Goal: Transaction & Acquisition: Purchase product/service

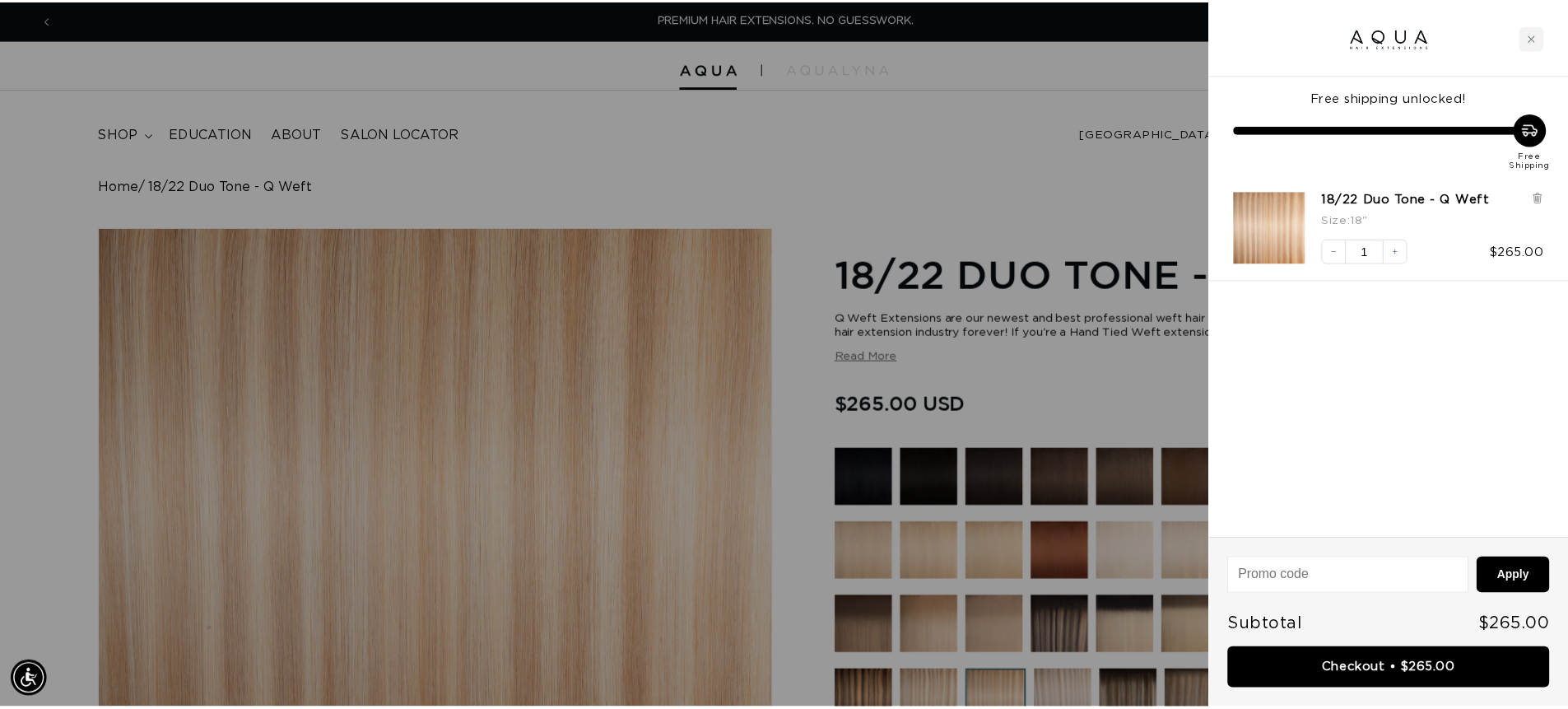
scroll to position [0, 1464]
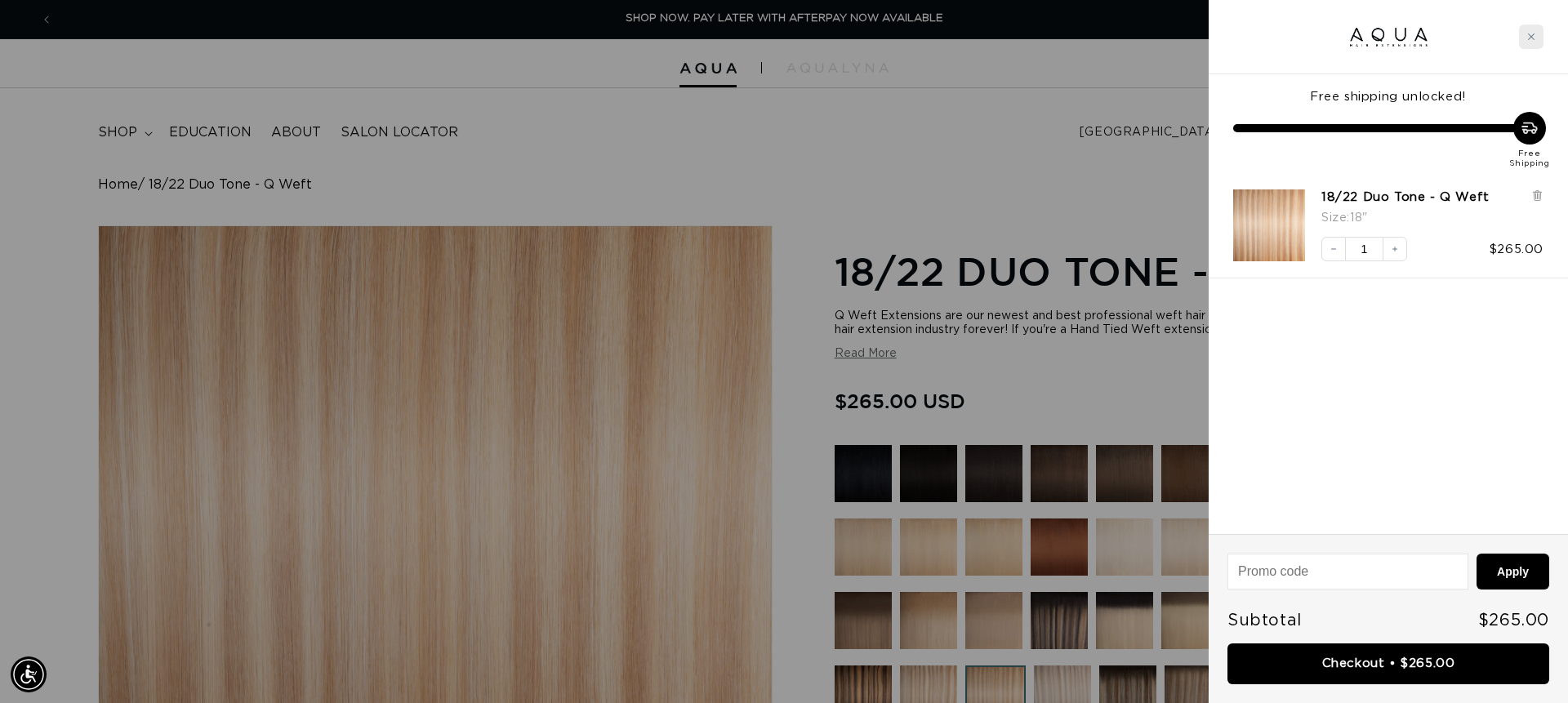
click at [1524, 38] on div "Close cart" at bounding box center [1530, 36] width 24 height 24
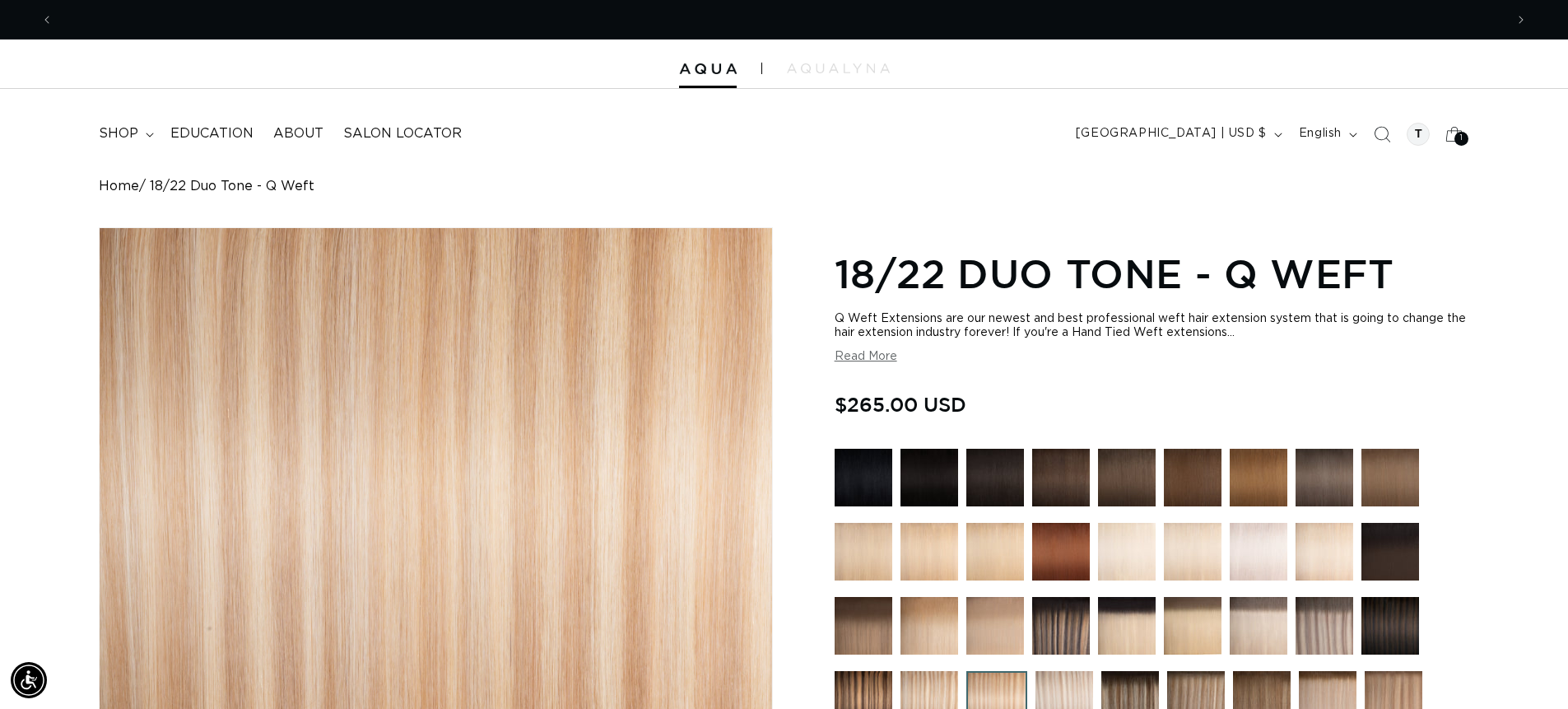
scroll to position [0, 1451]
click at [1527, 24] on span "Next announcement" at bounding box center [1521, 20] width 17 height 17
click at [858, 11] on p "AQUALYNA FOR STYLIST - SAVE UP TO 30% SHOP WITH PRO DISCOUNT OFF" at bounding box center [784, 19] width 427 height 38
click at [1514, 23] on span "Next announcement" at bounding box center [1521, 20] width 17 height 17
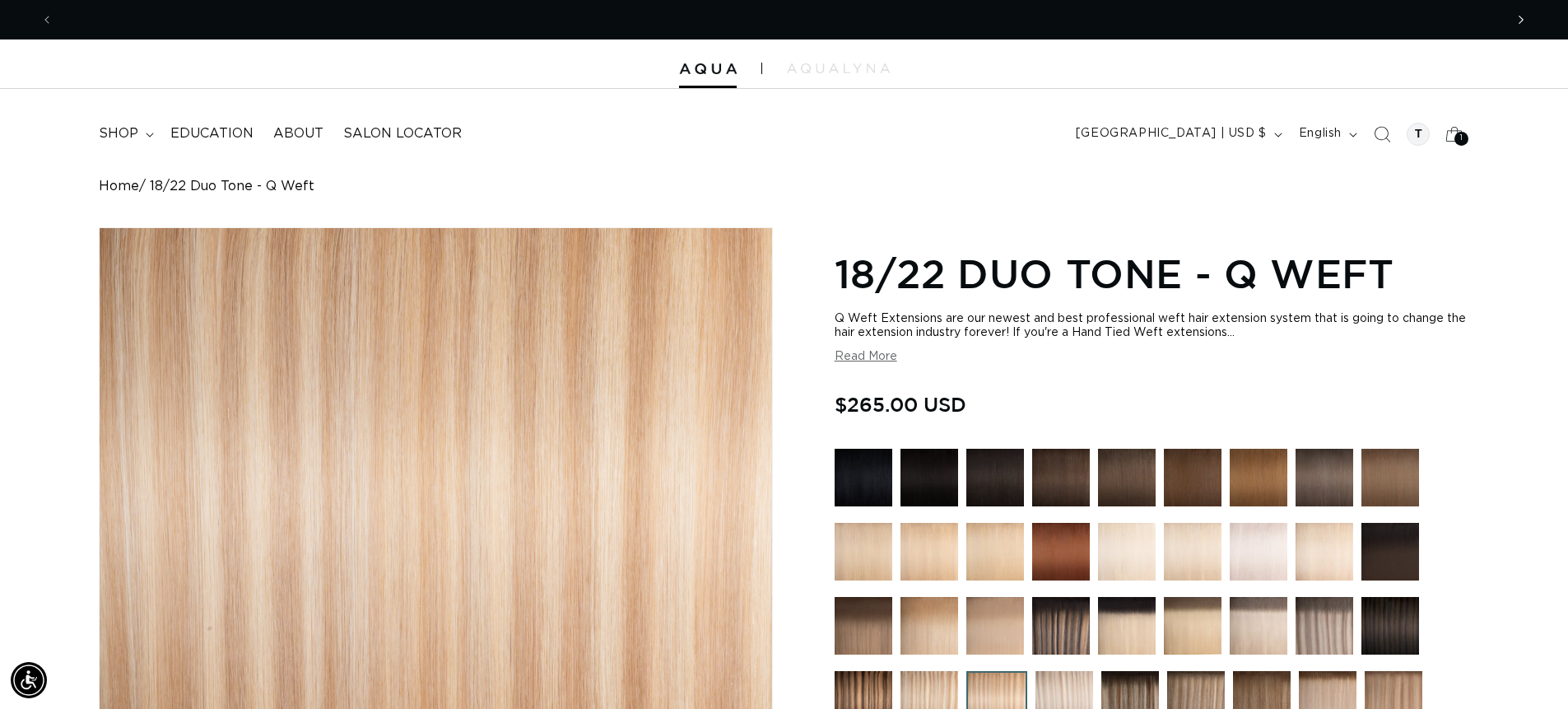
scroll to position [0, 0]
click at [1524, 17] on icon "Next announcement" at bounding box center [1522, 20] width 6 height 18
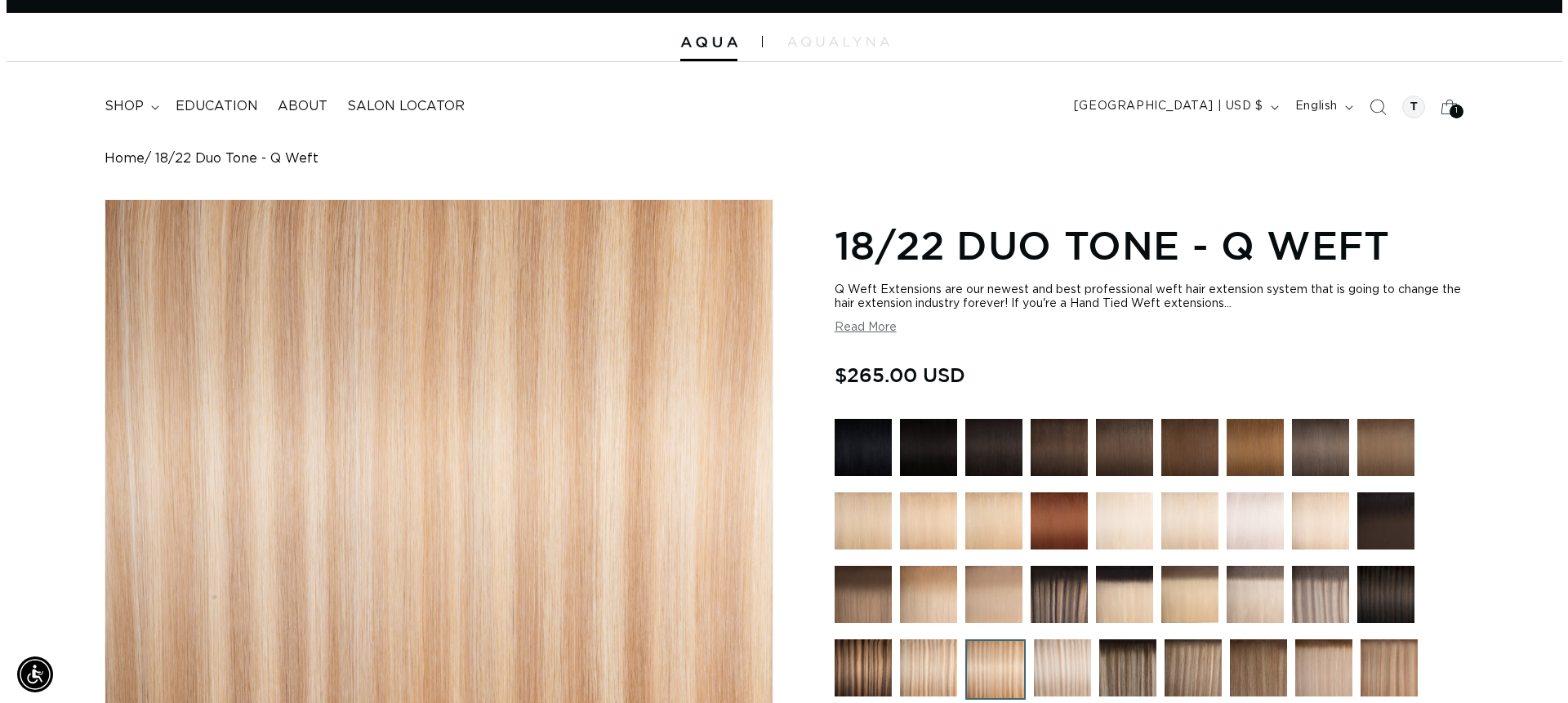
scroll to position [0, 0]
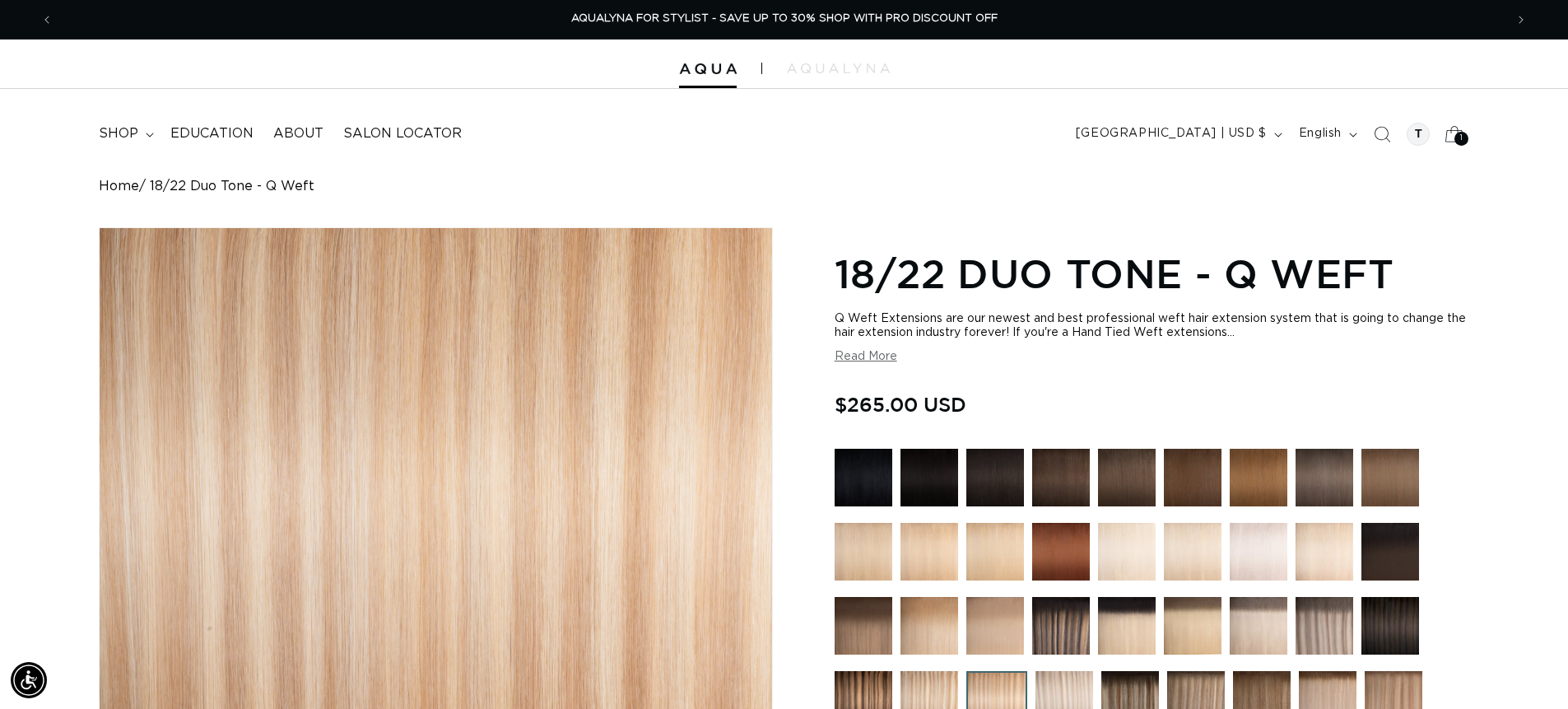
click at [1458, 148] on icon at bounding box center [1454, 133] width 38 height 38
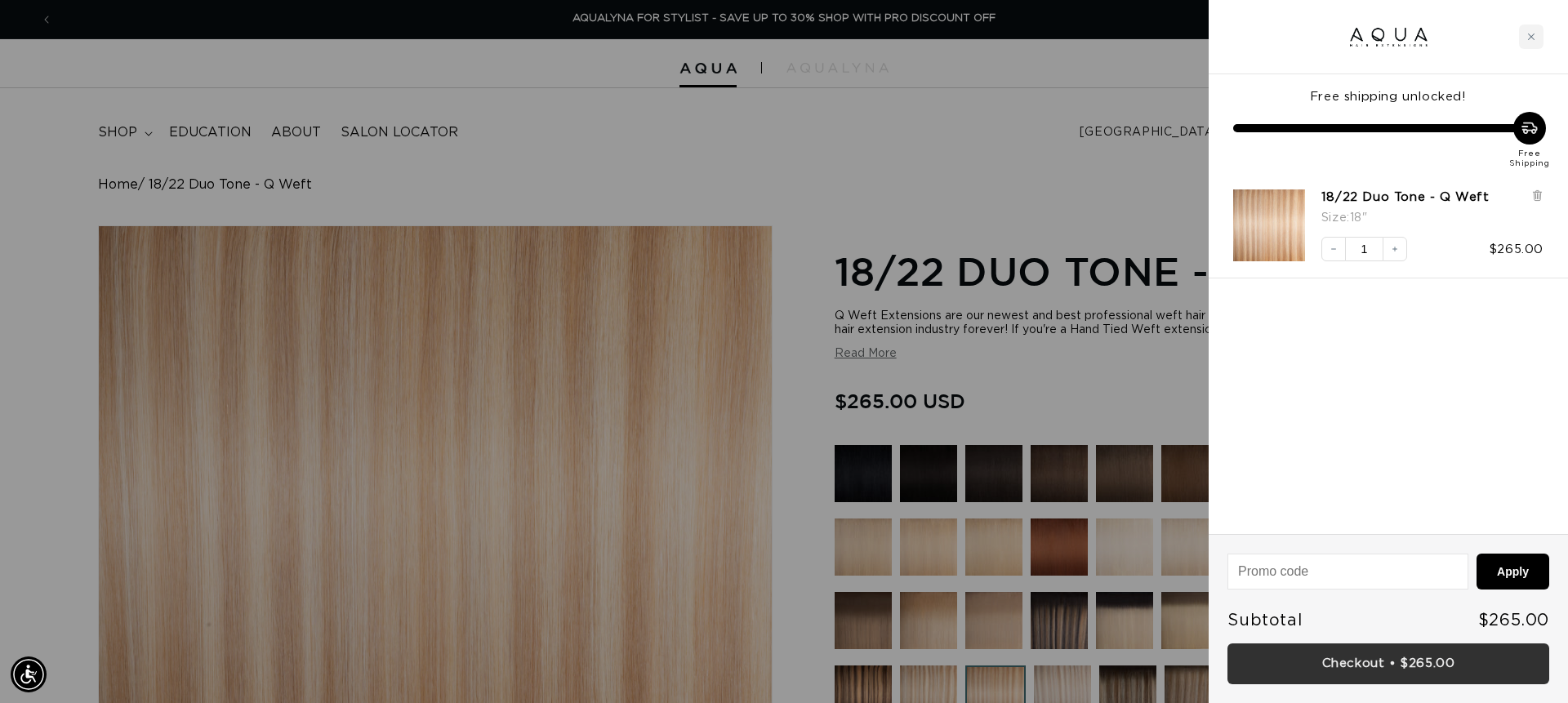
click at [1410, 668] on link "Checkout • $265.00" at bounding box center [1389, 664] width 322 height 42
click at [1531, 33] on icon "Close cart" at bounding box center [1531, 36] width 8 height 8
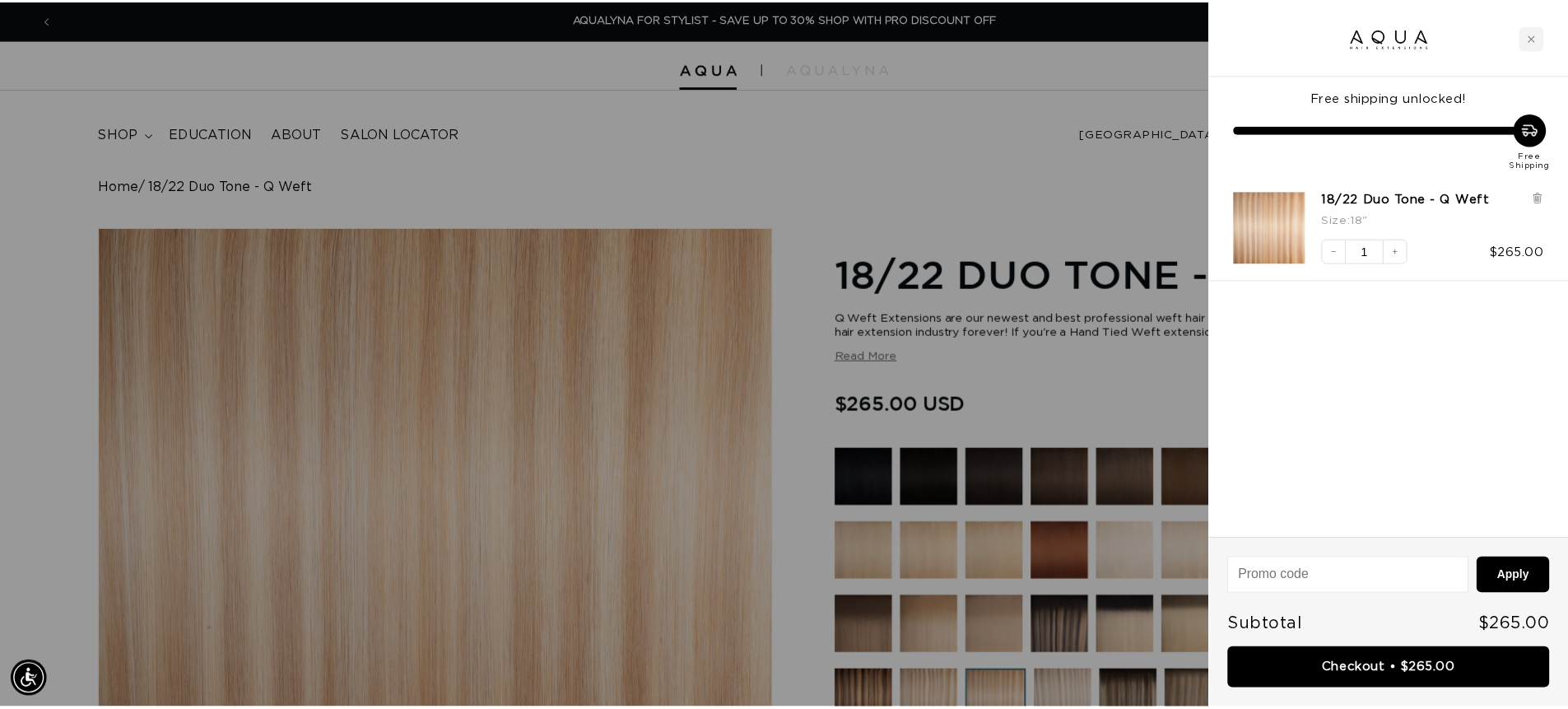
scroll to position [0, 2903]
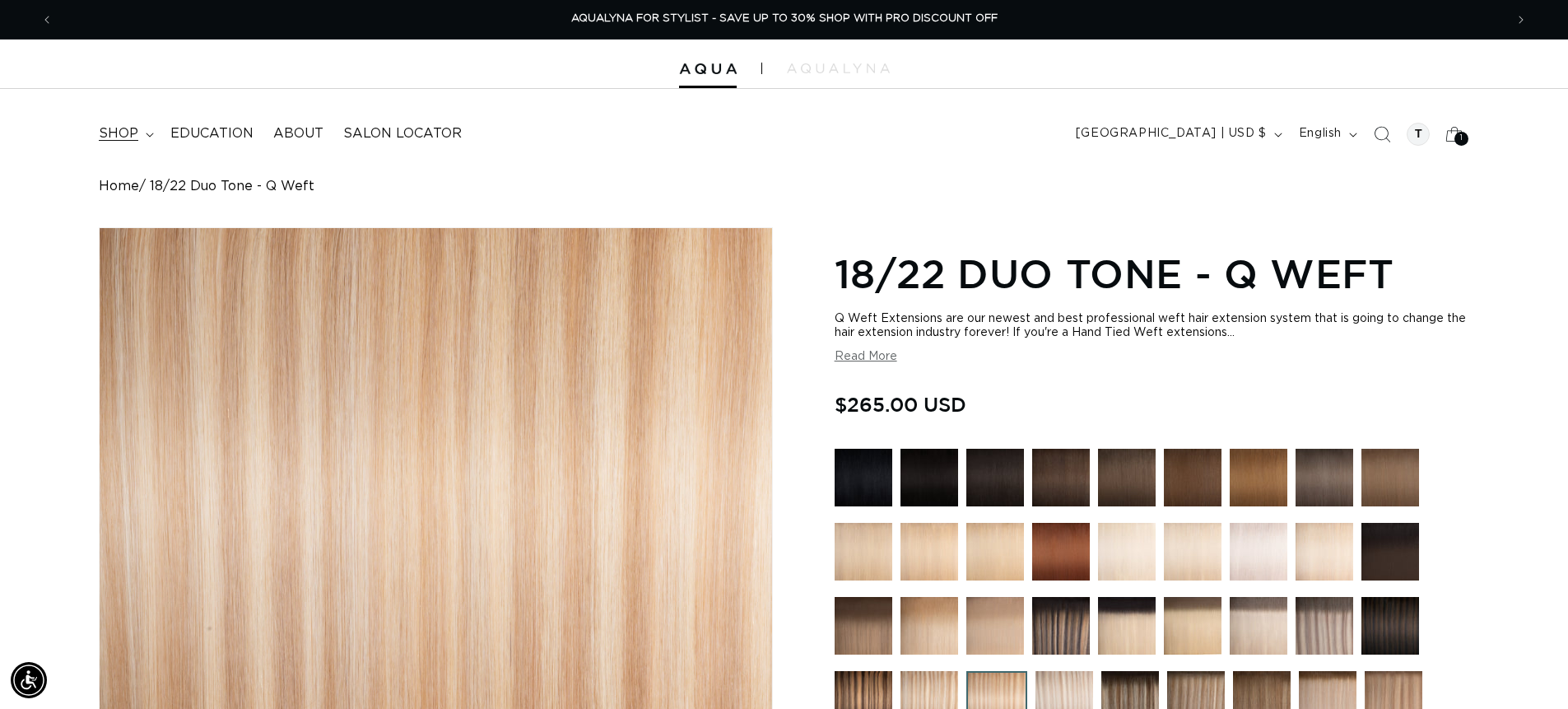
click at [132, 129] on span "shop" at bounding box center [118, 134] width 39 height 18
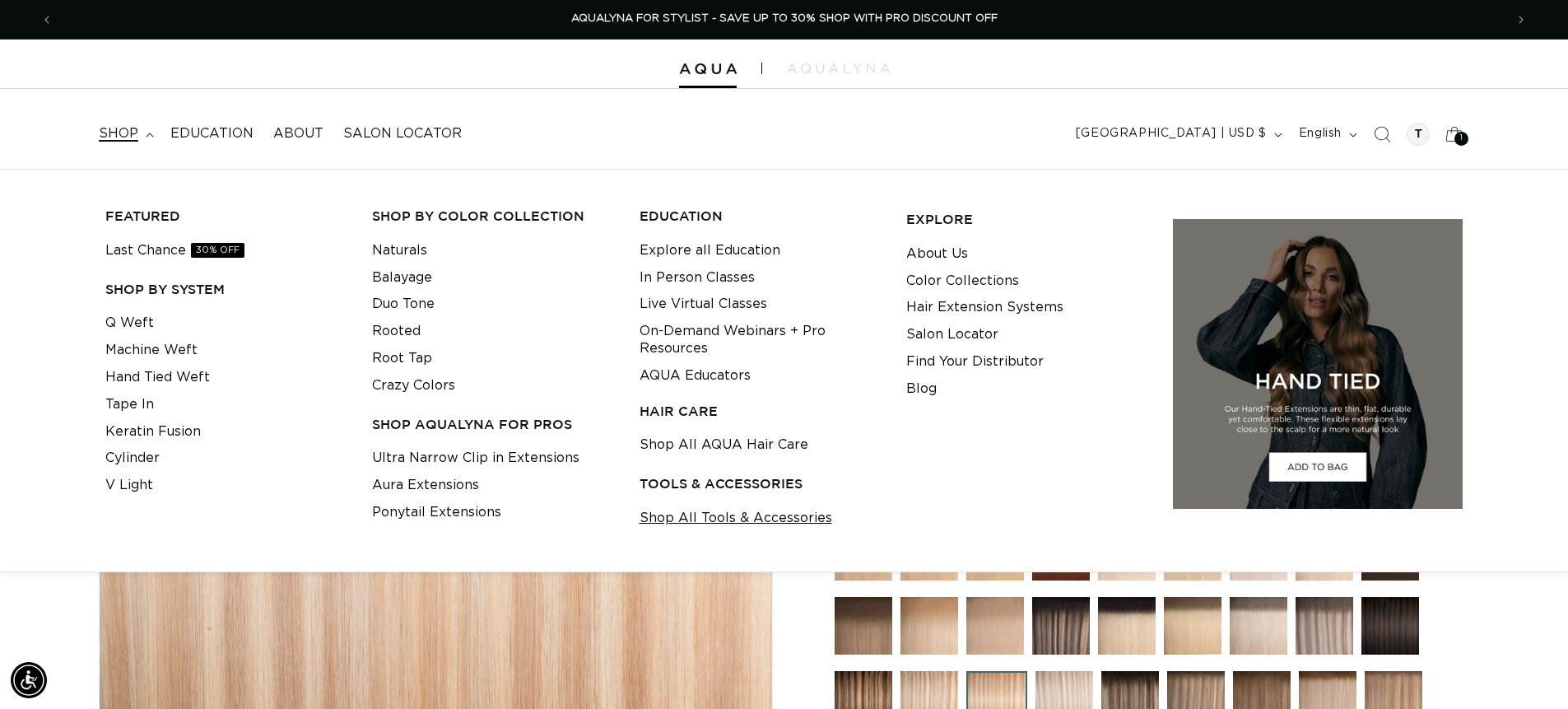
click at [788, 519] on link "Shop All Tools & Accessories" at bounding box center [736, 518] width 193 height 28
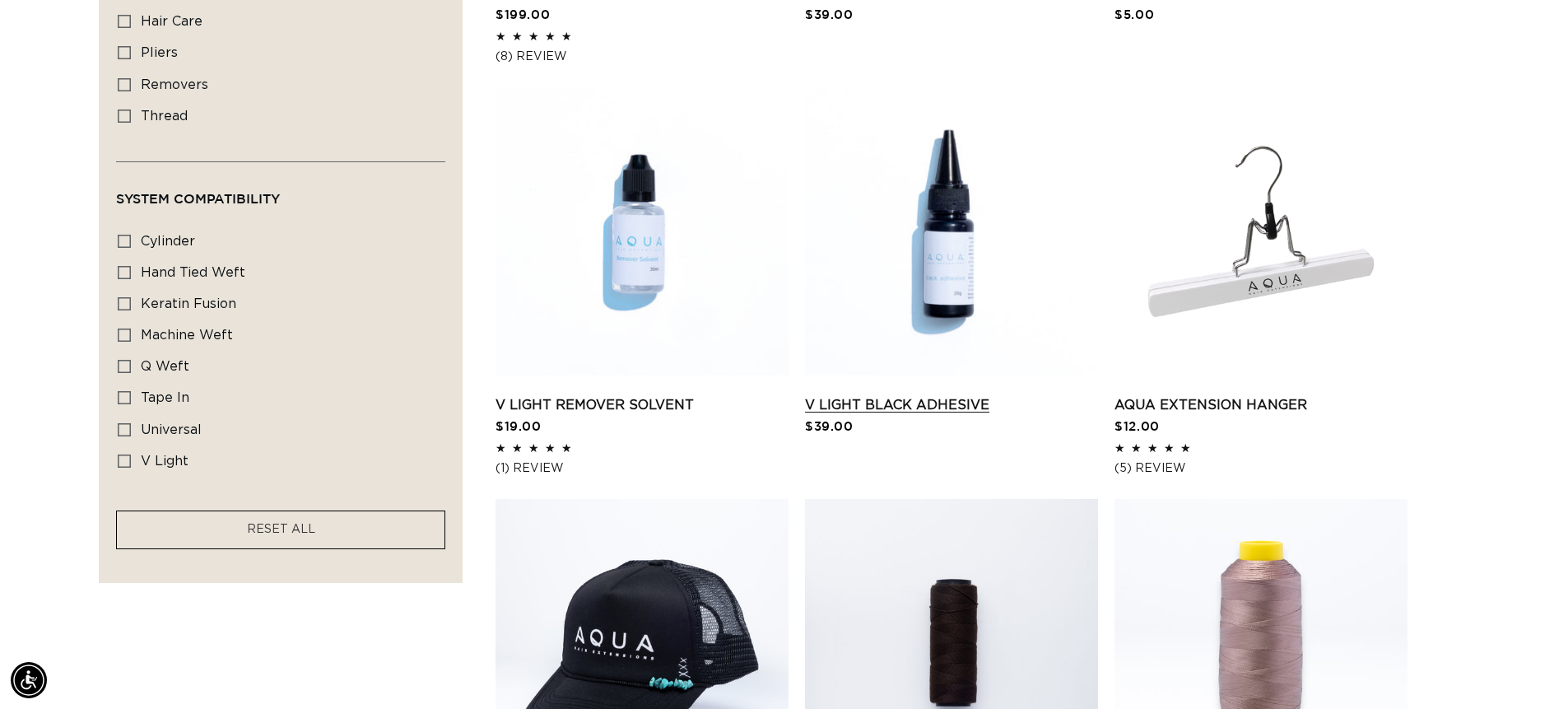
scroll to position [1318, 0]
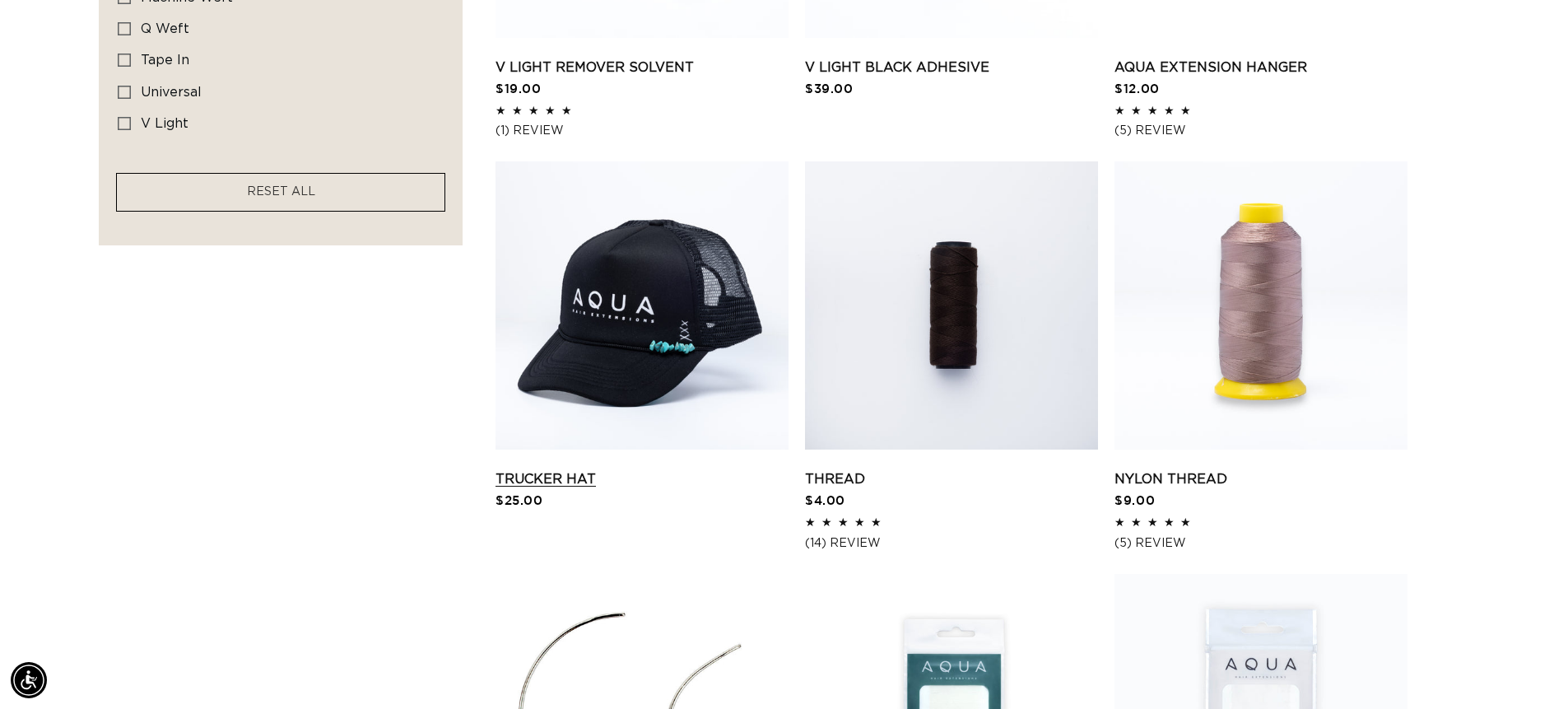
click at [586, 469] on link "Trucker Hat" at bounding box center [642, 479] width 293 height 20
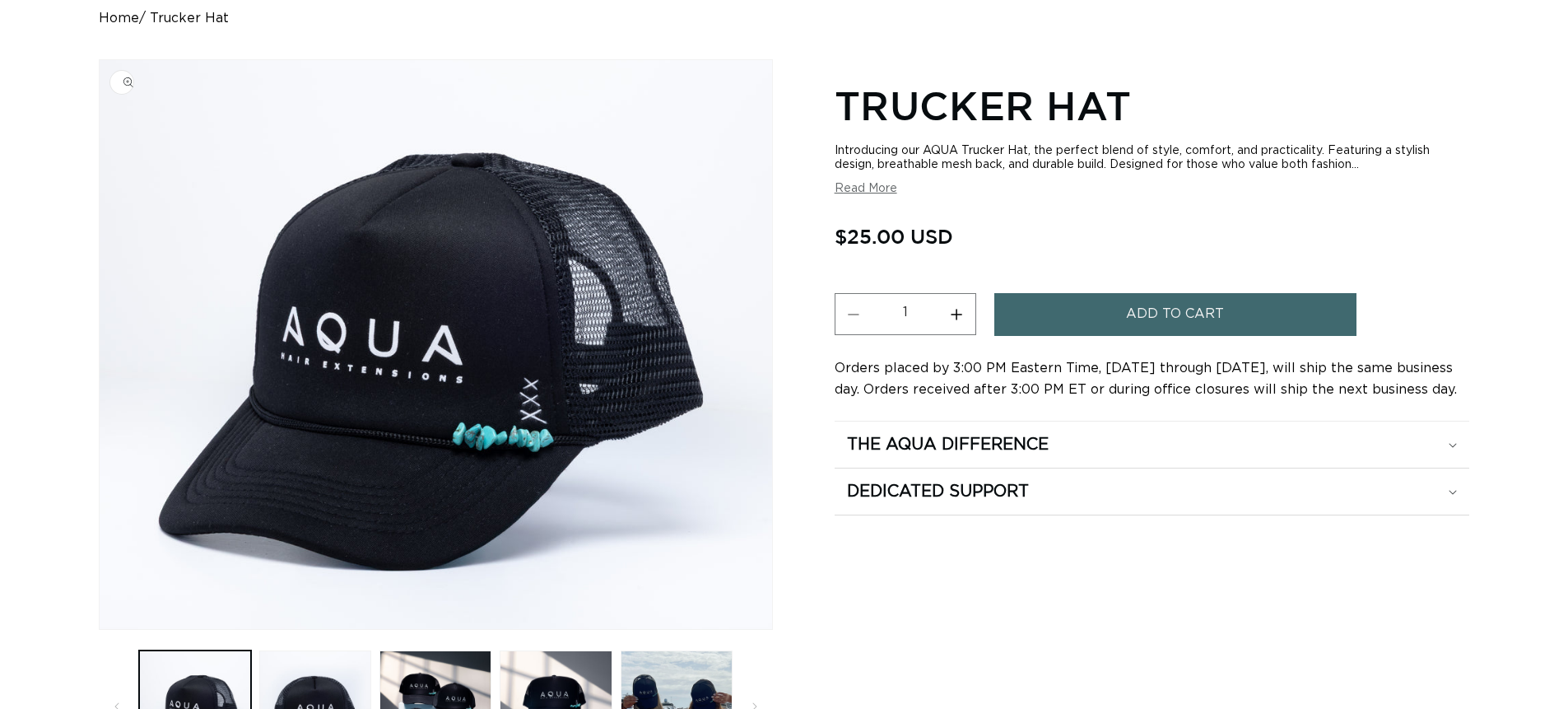
scroll to position [247, 0]
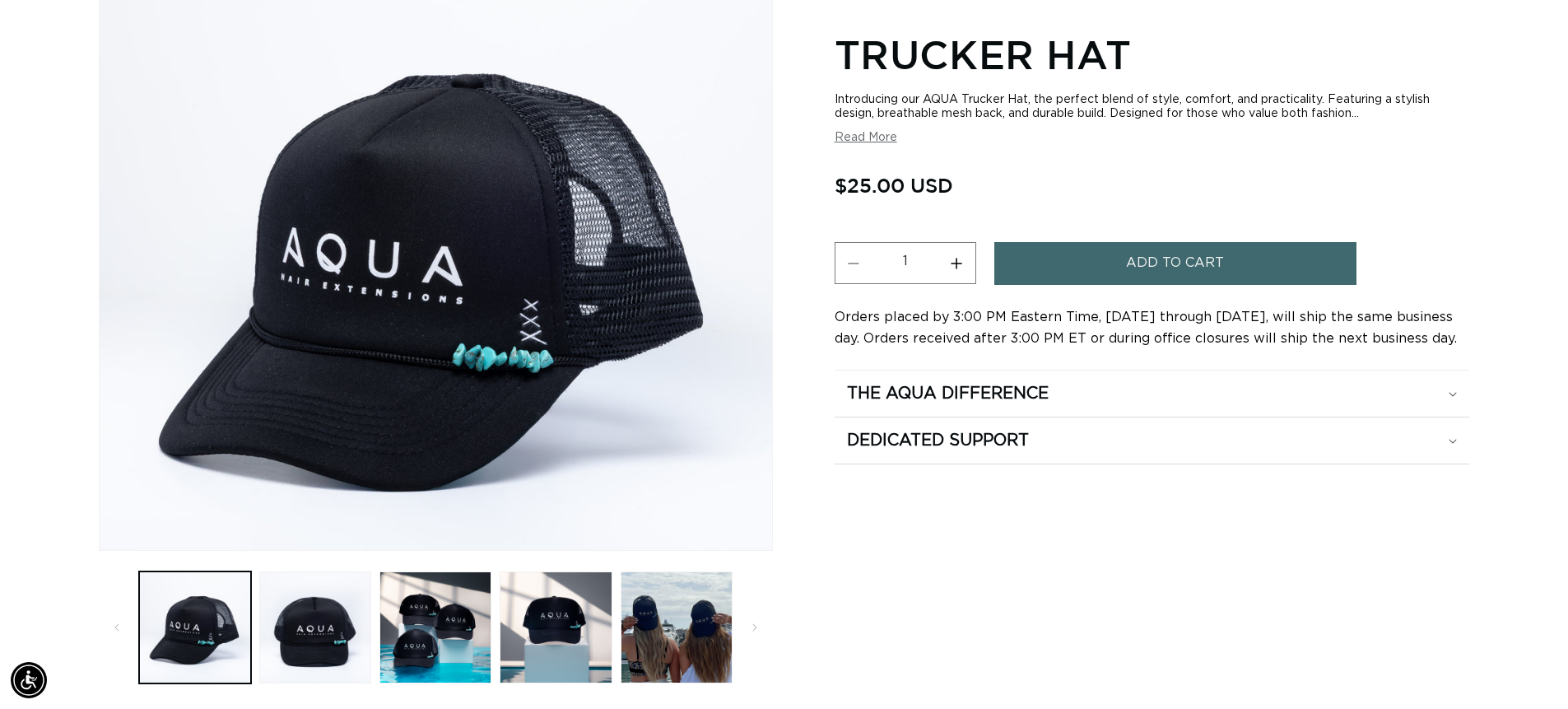
drag, startPoint x: 746, startPoint y: 509, endPoint x: 918, endPoint y: 663, distance: 230.9
click at [929, 663] on div "Trucker Hat Introducing our AQUA Trucker Hat, the perfect blend of style, comfo…" at bounding box center [1152, 342] width 635 height 691
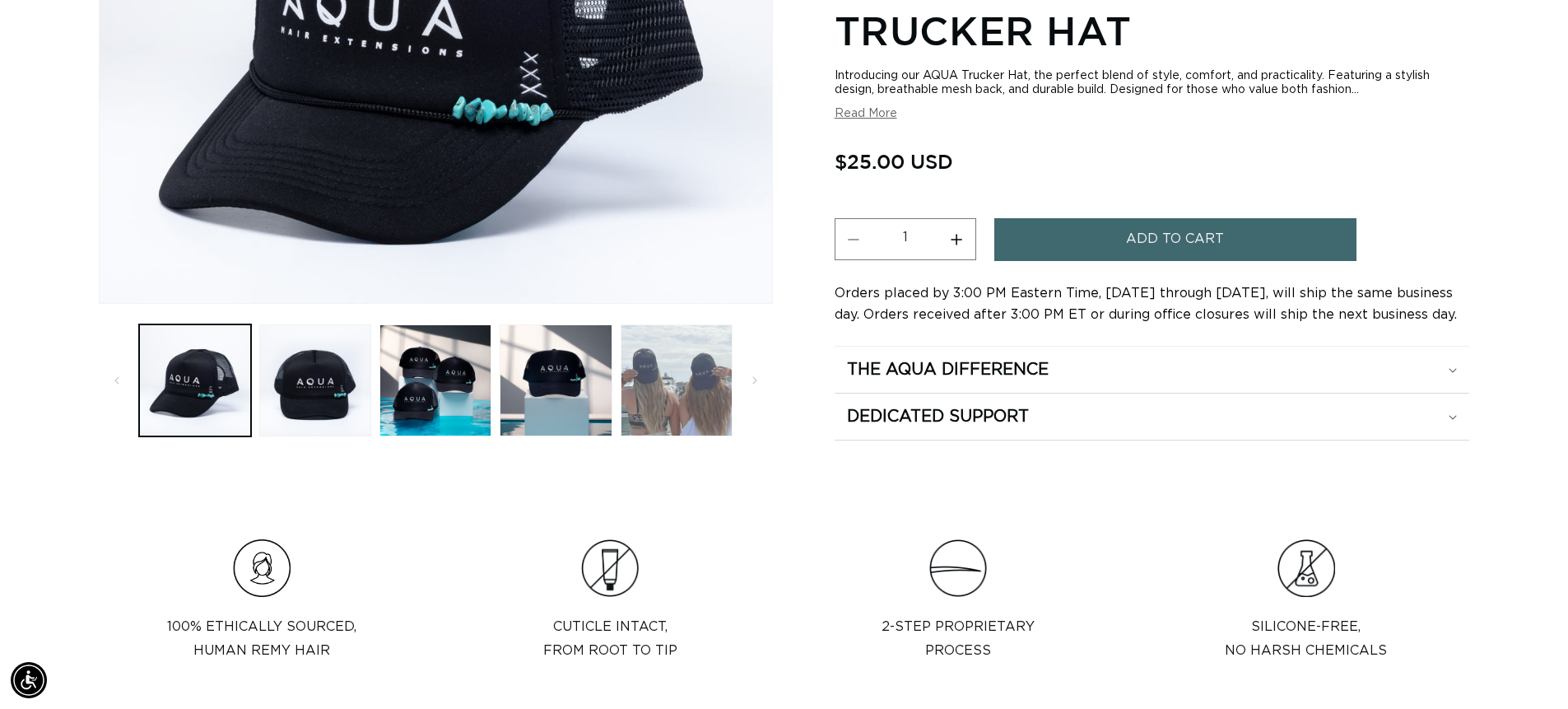
click at [657, 404] on button "Load image 5 in gallery view" at bounding box center [676, 381] width 112 height 112
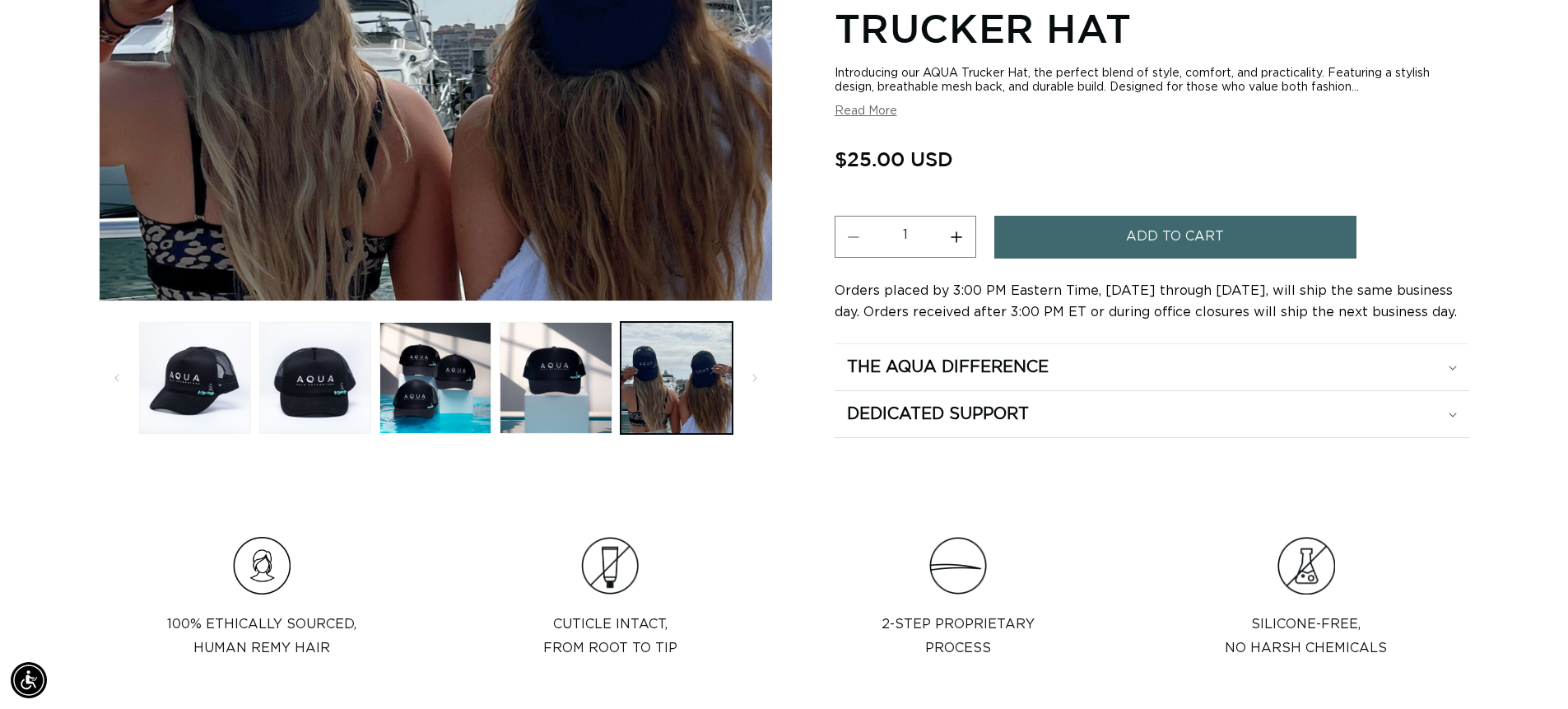
scroll to position [557, 0]
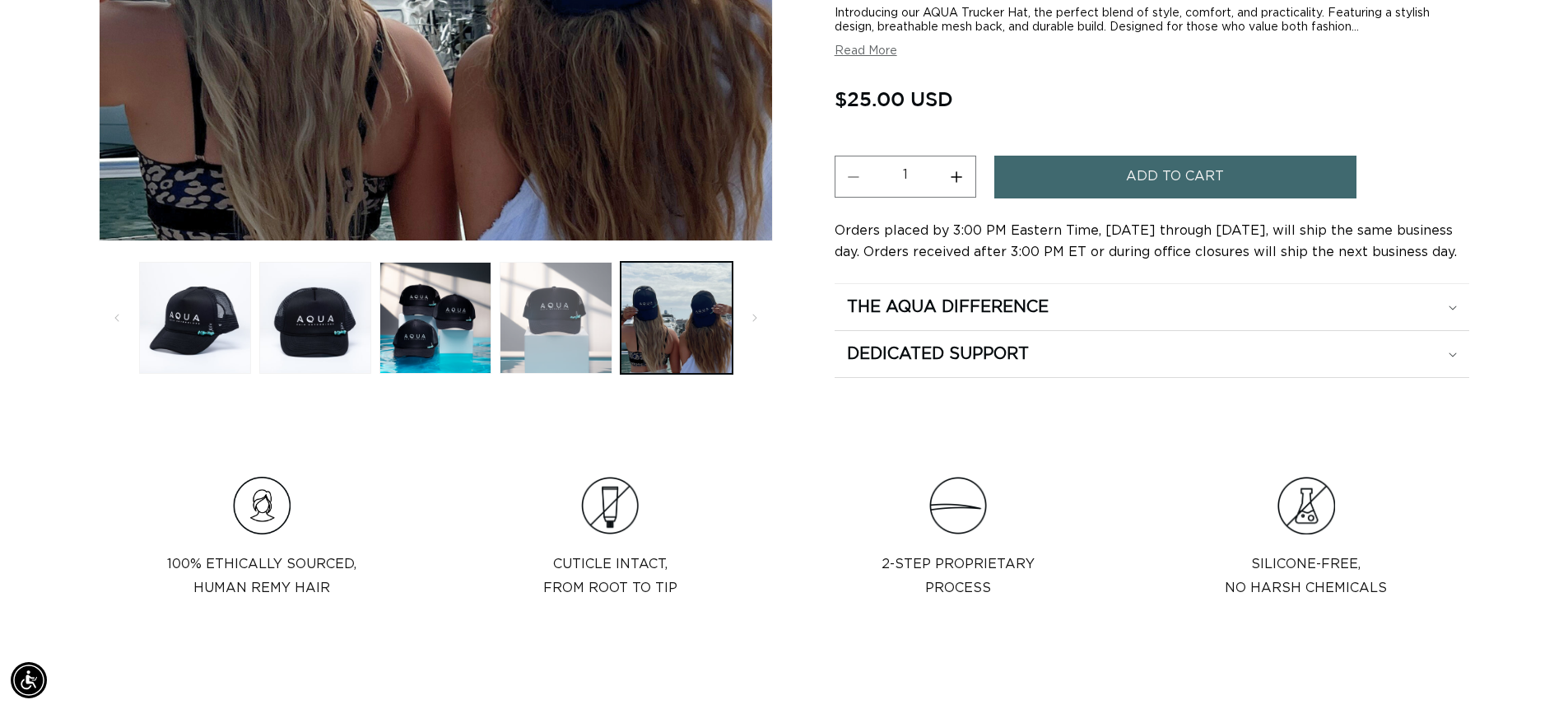
click at [571, 353] on button "Load image 4 in gallery view" at bounding box center [555, 318] width 112 height 112
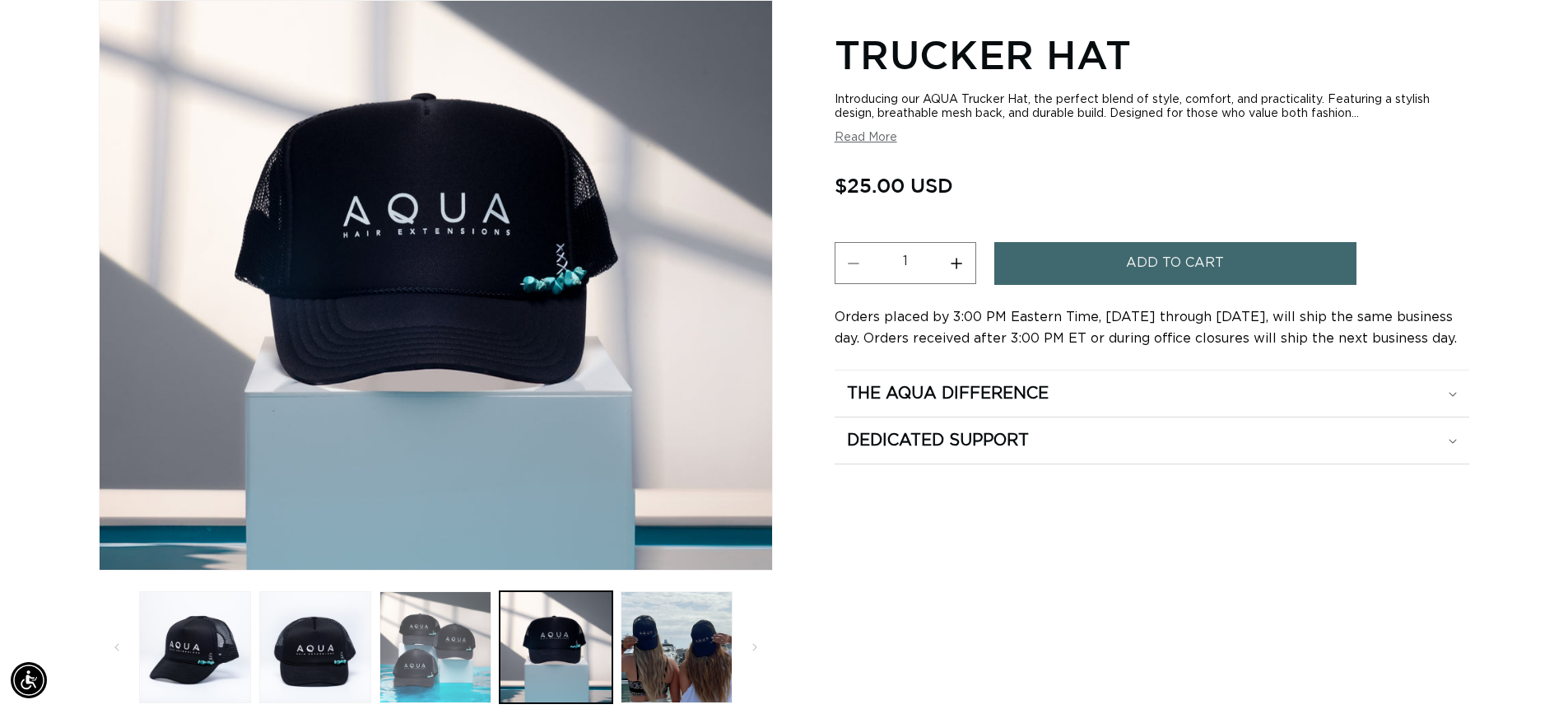
scroll to position [0, 0]
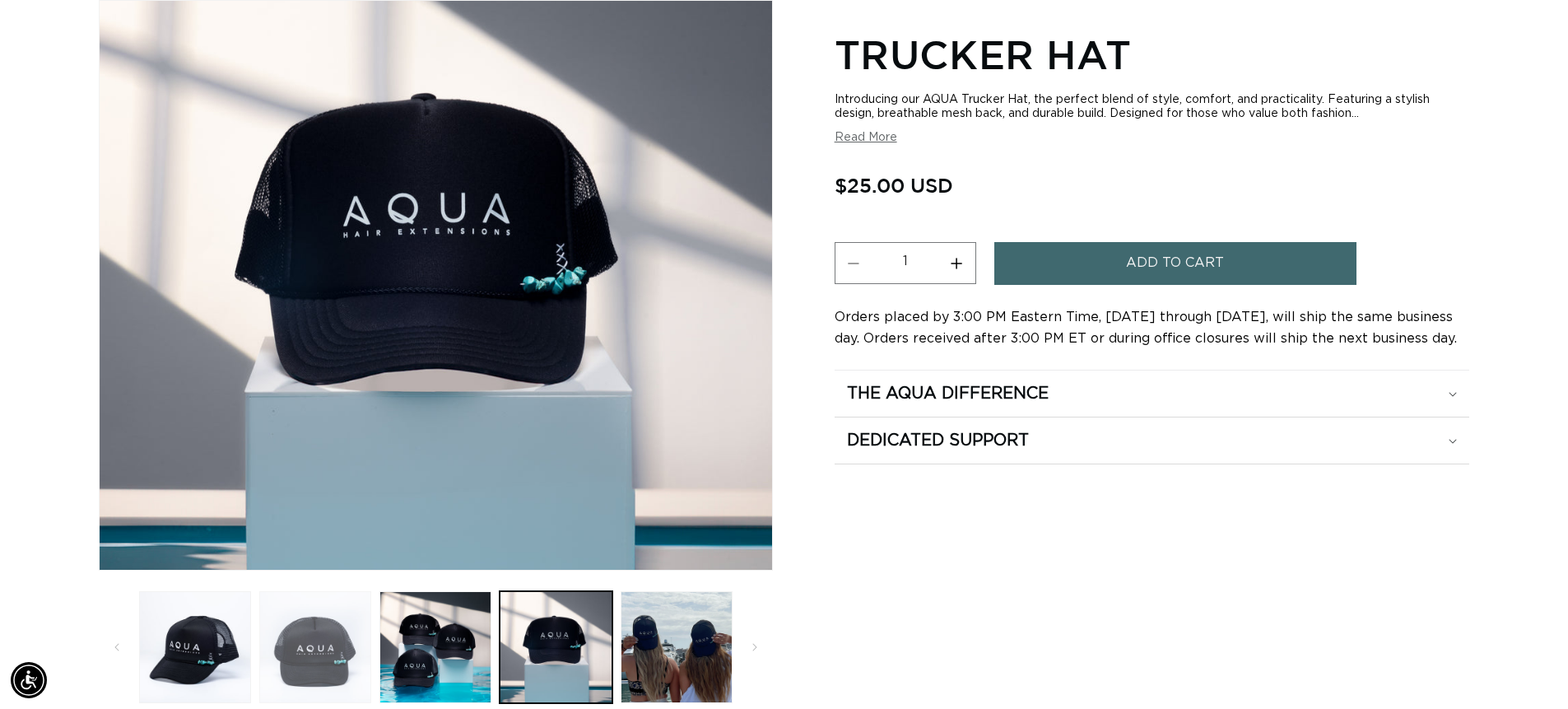
click at [336, 624] on button "Load image 2 in gallery view" at bounding box center [316, 647] width 112 height 112
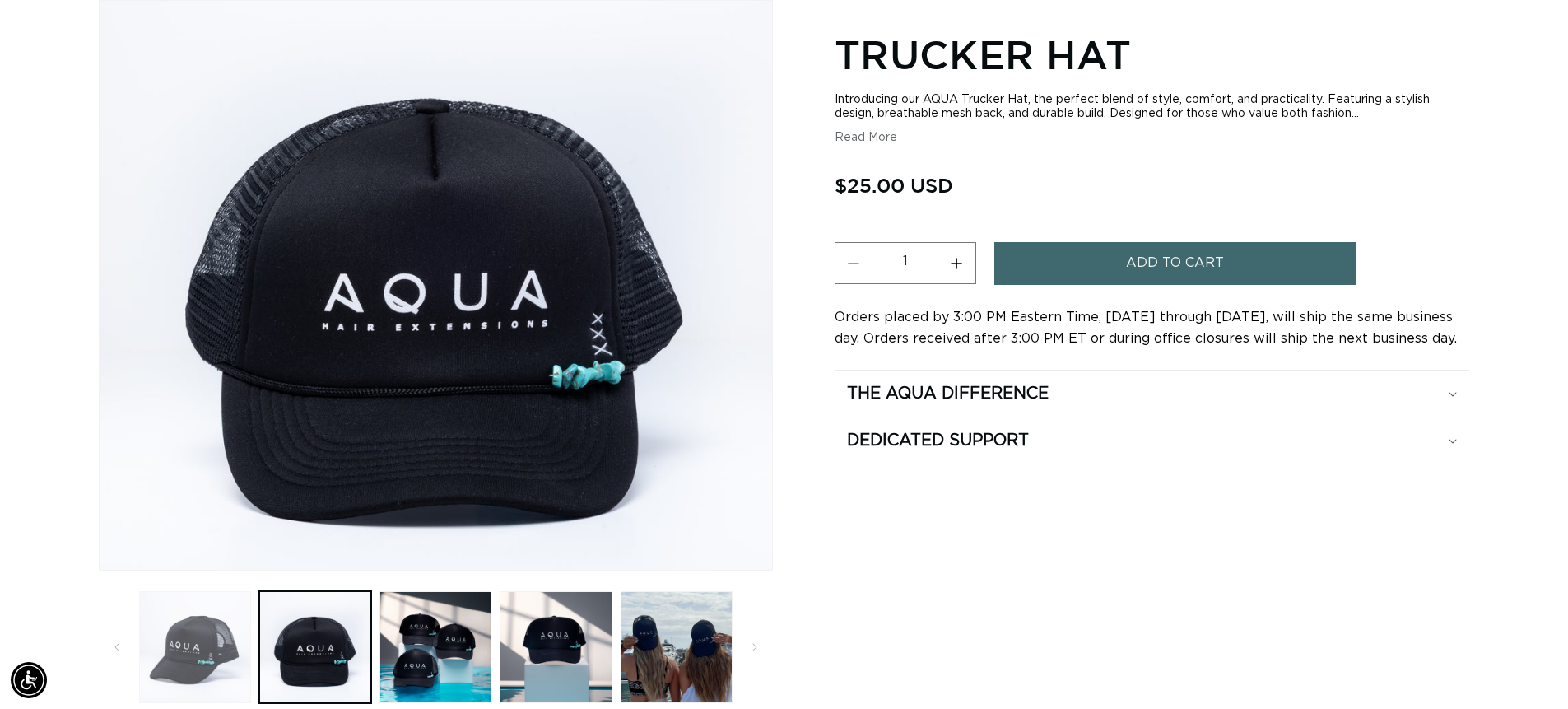
click at [187, 640] on button "Load image 1 in gallery view" at bounding box center [196, 647] width 112 height 112
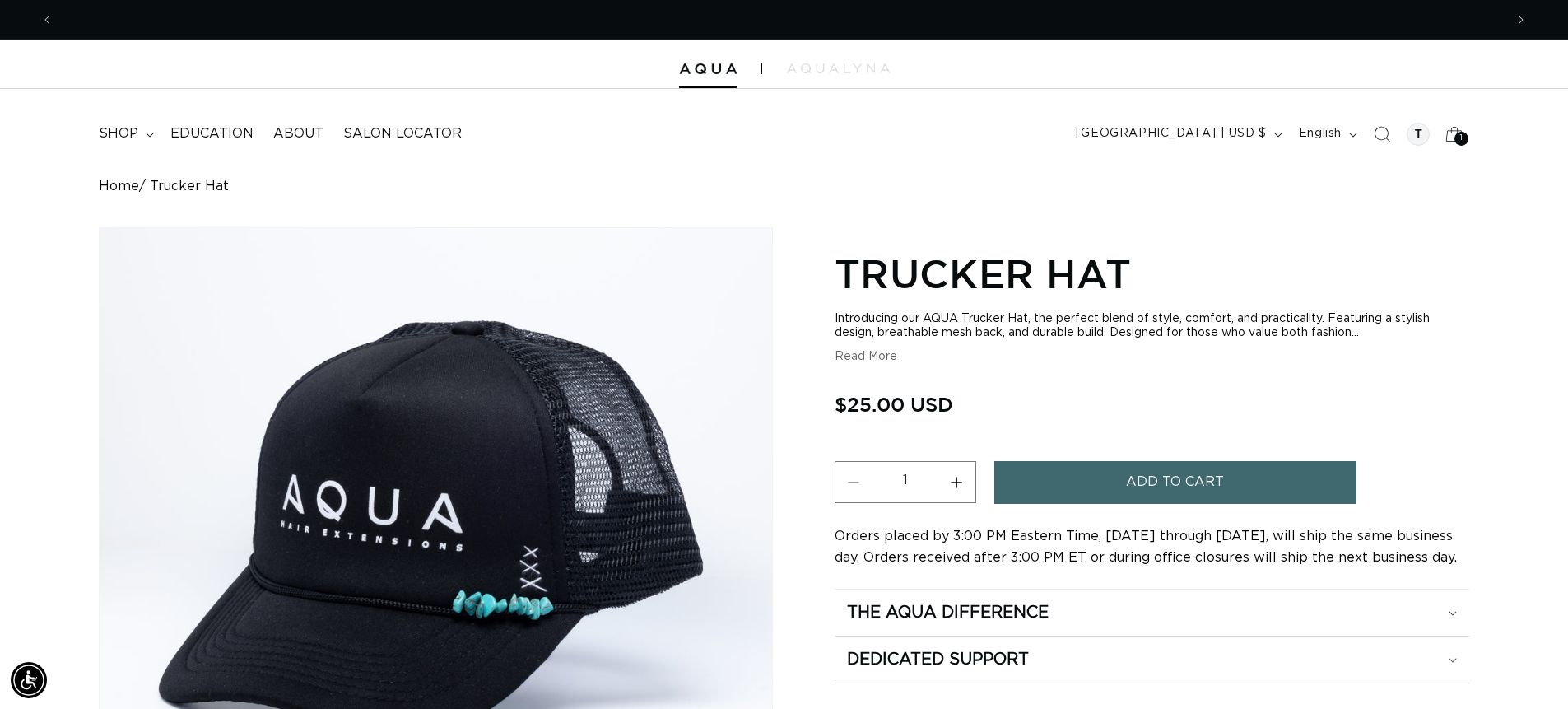
click at [1146, 485] on span "Add to cart" at bounding box center [1176, 482] width 98 height 42
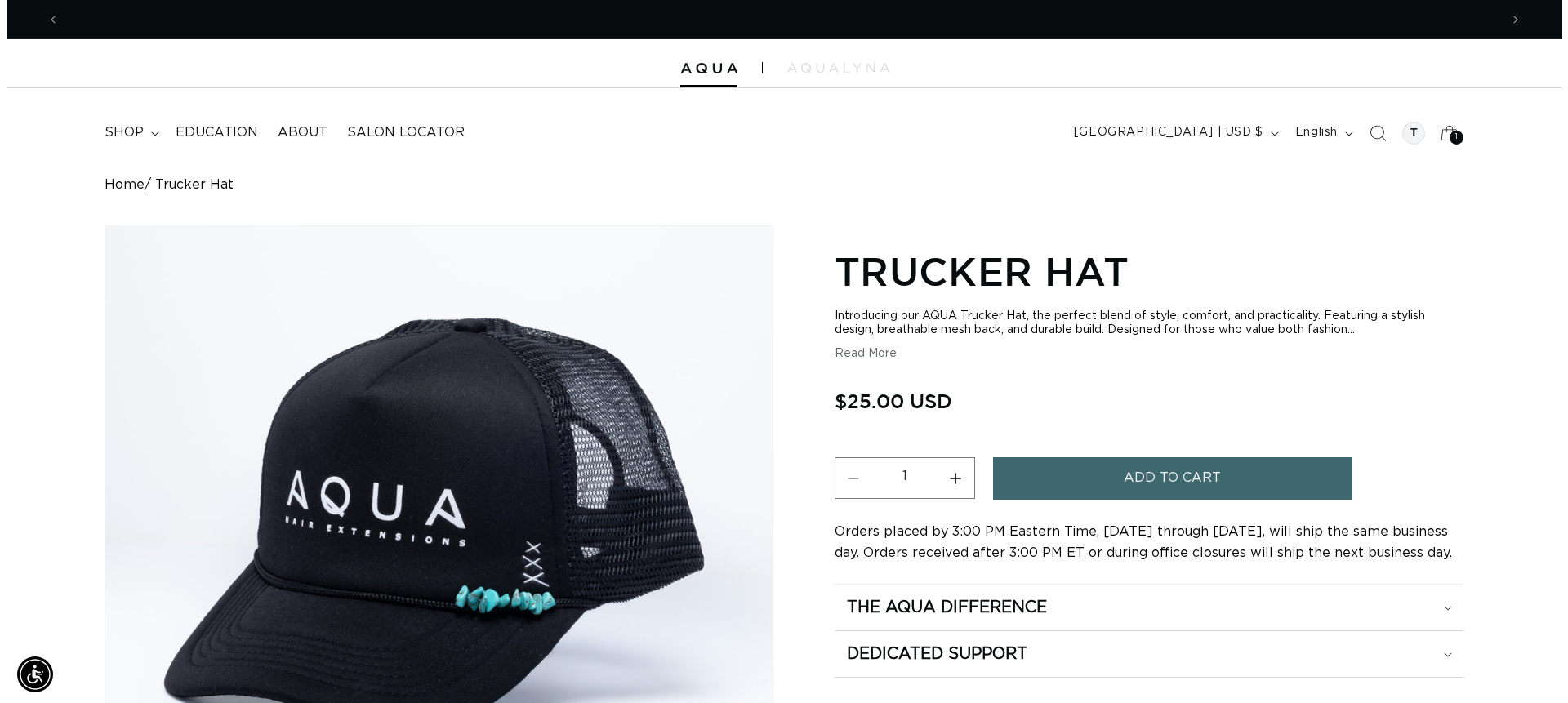
scroll to position [0, 2904]
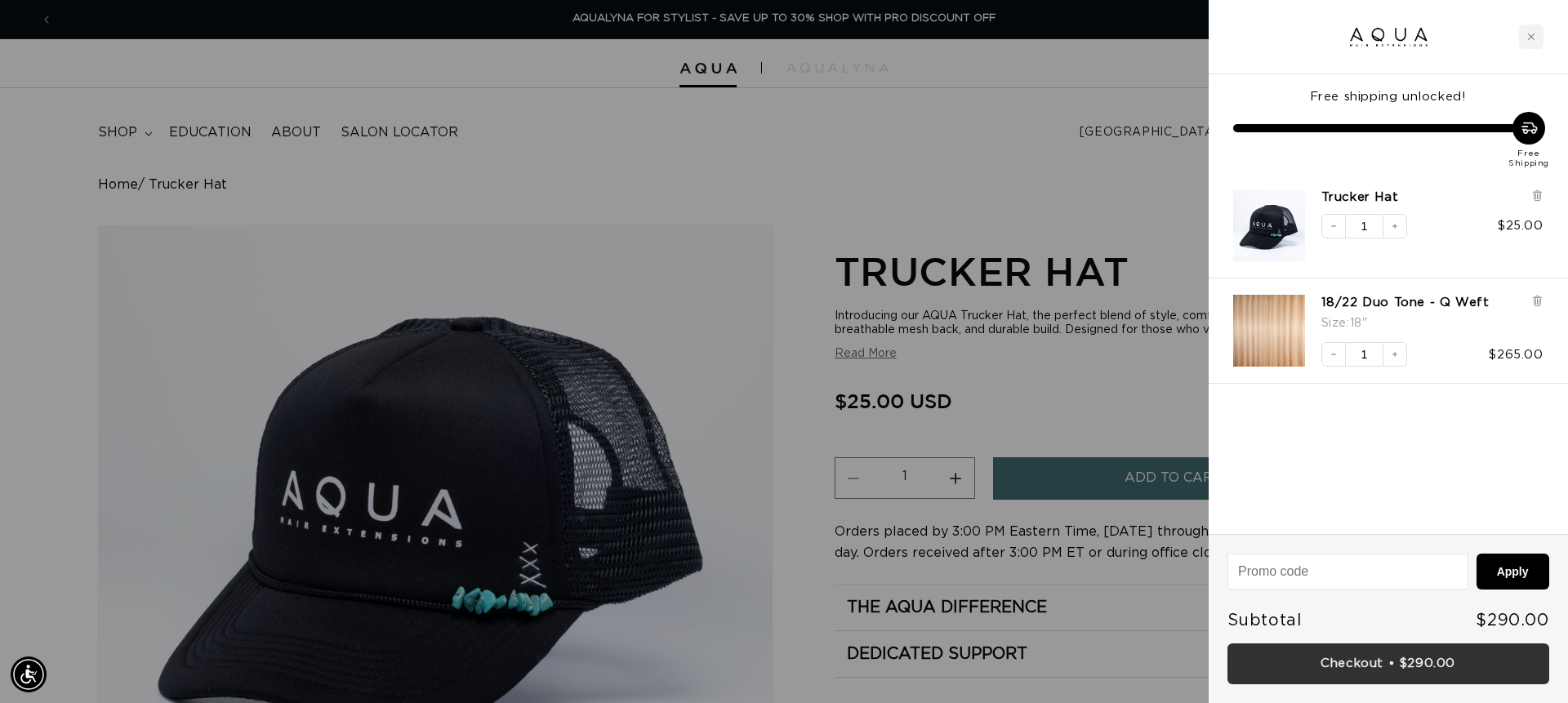
click at [1453, 675] on link "Checkout • $290.00" at bounding box center [1389, 664] width 322 height 42
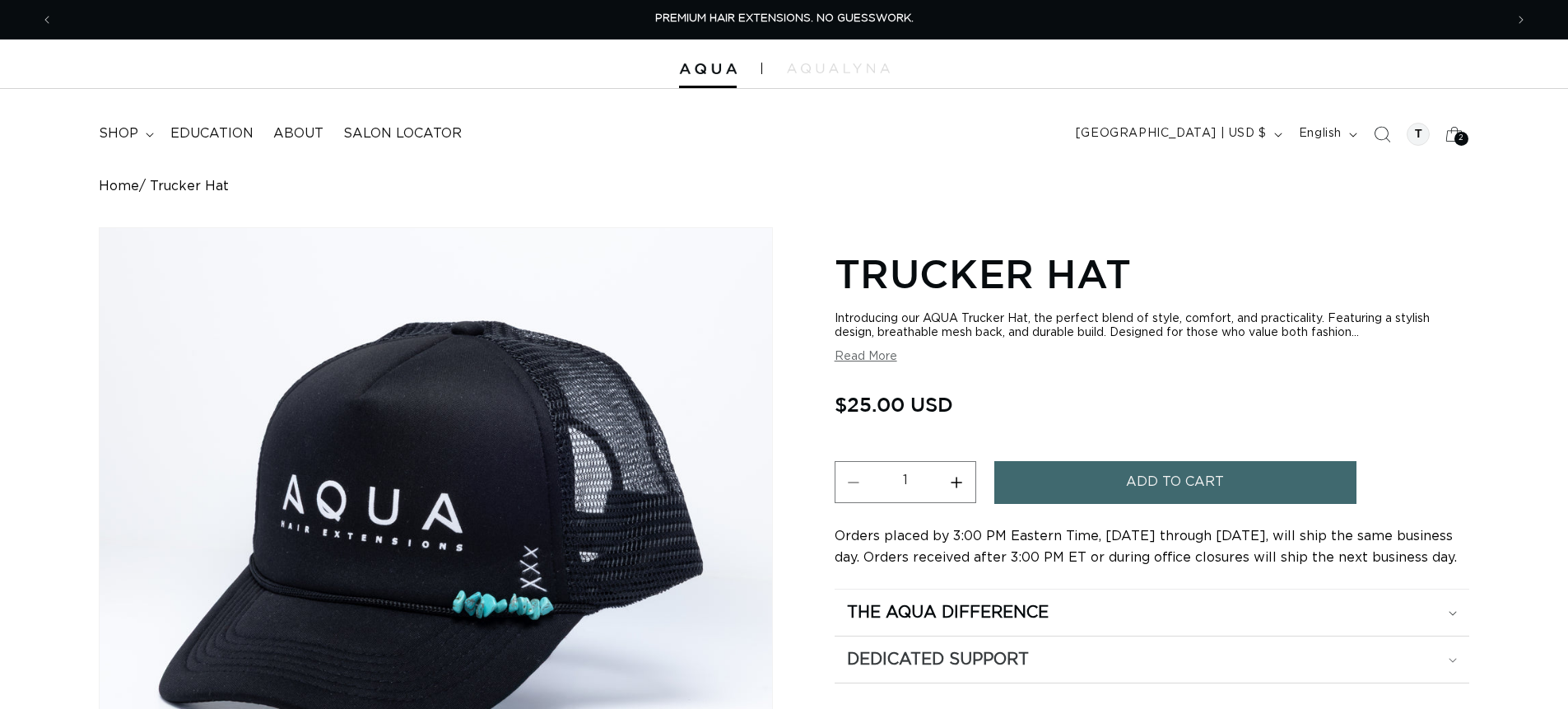
scroll to position [412, 0]
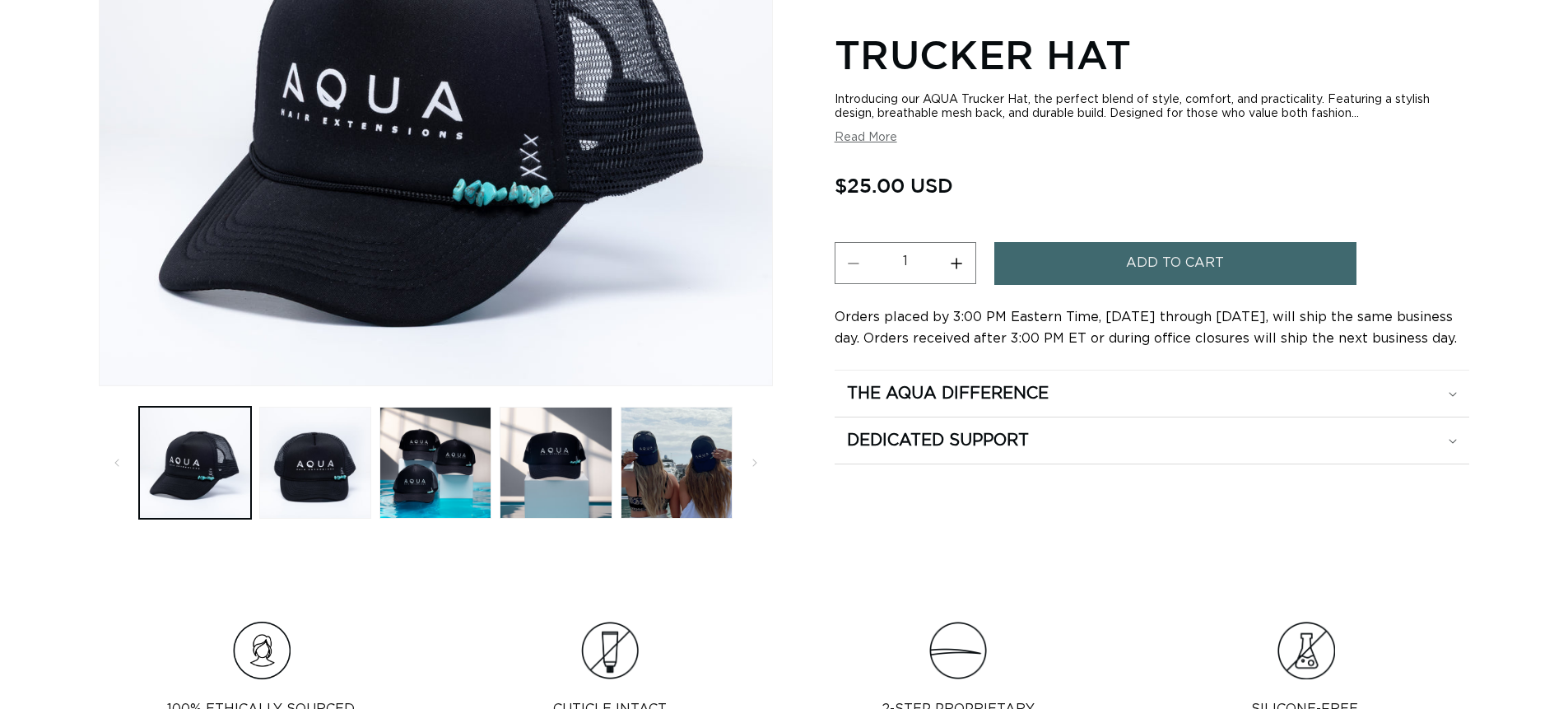
click at [856, 270] on button "Decrease quantity for Trucker Hat" at bounding box center [854, 263] width 37 height 42
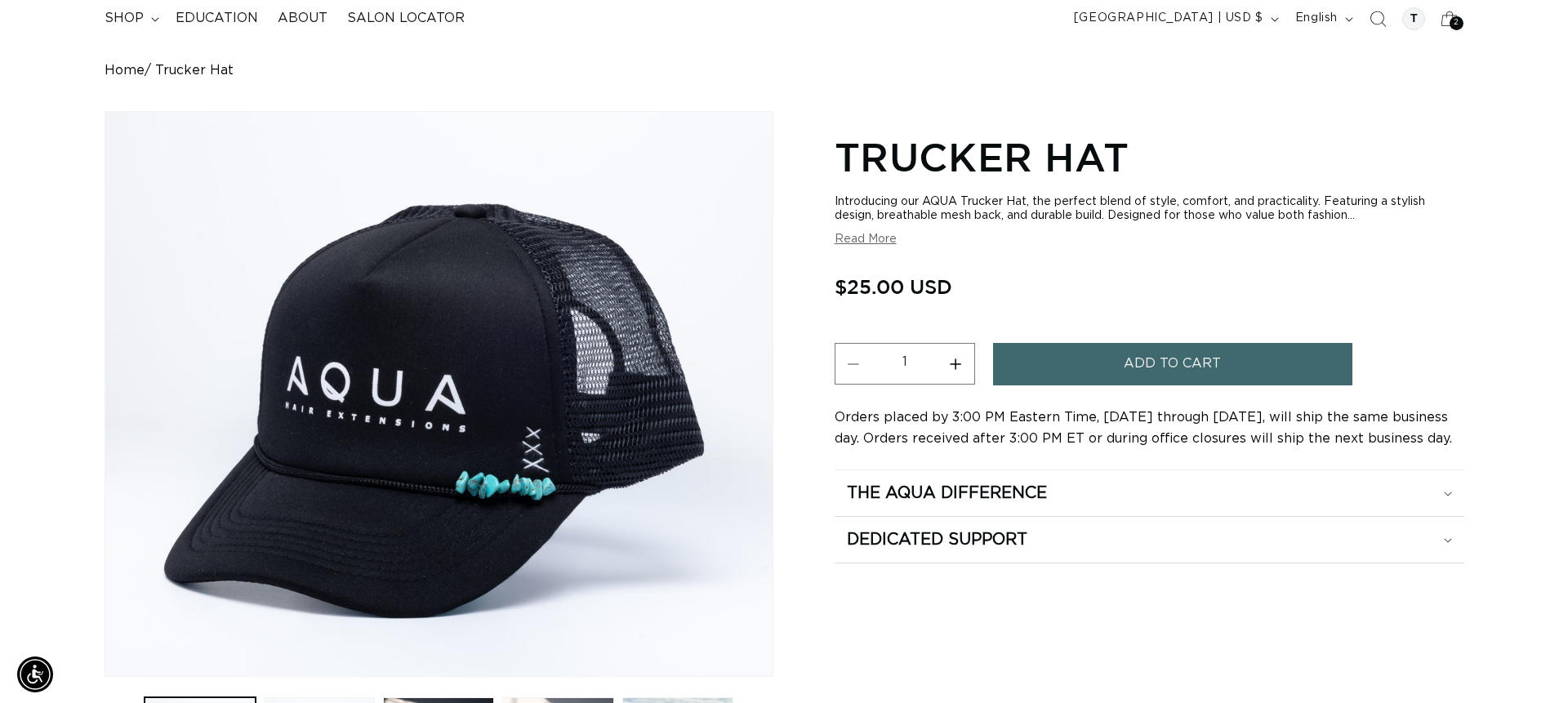
scroll to position [0, 0]
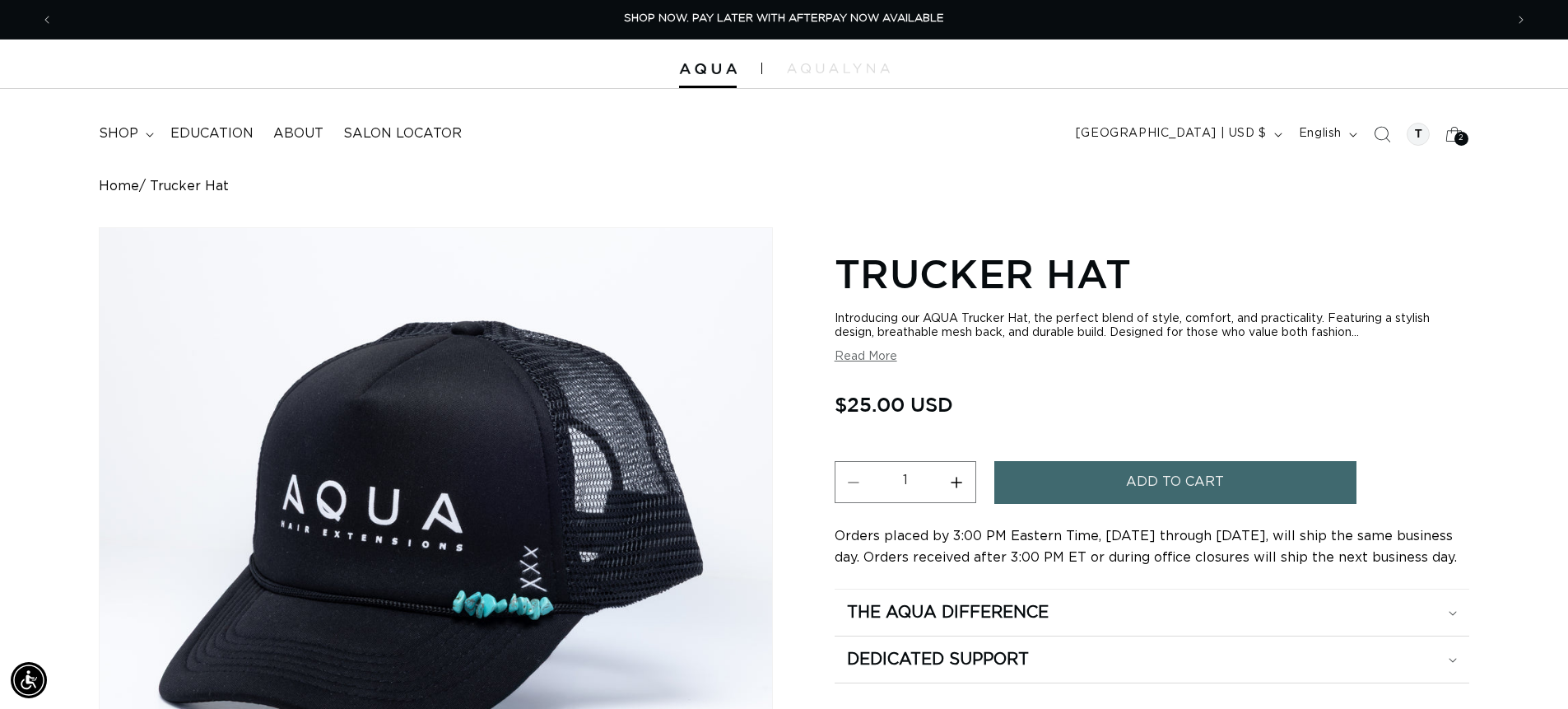
click at [1453, 139] on icon at bounding box center [1454, 134] width 36 height 36
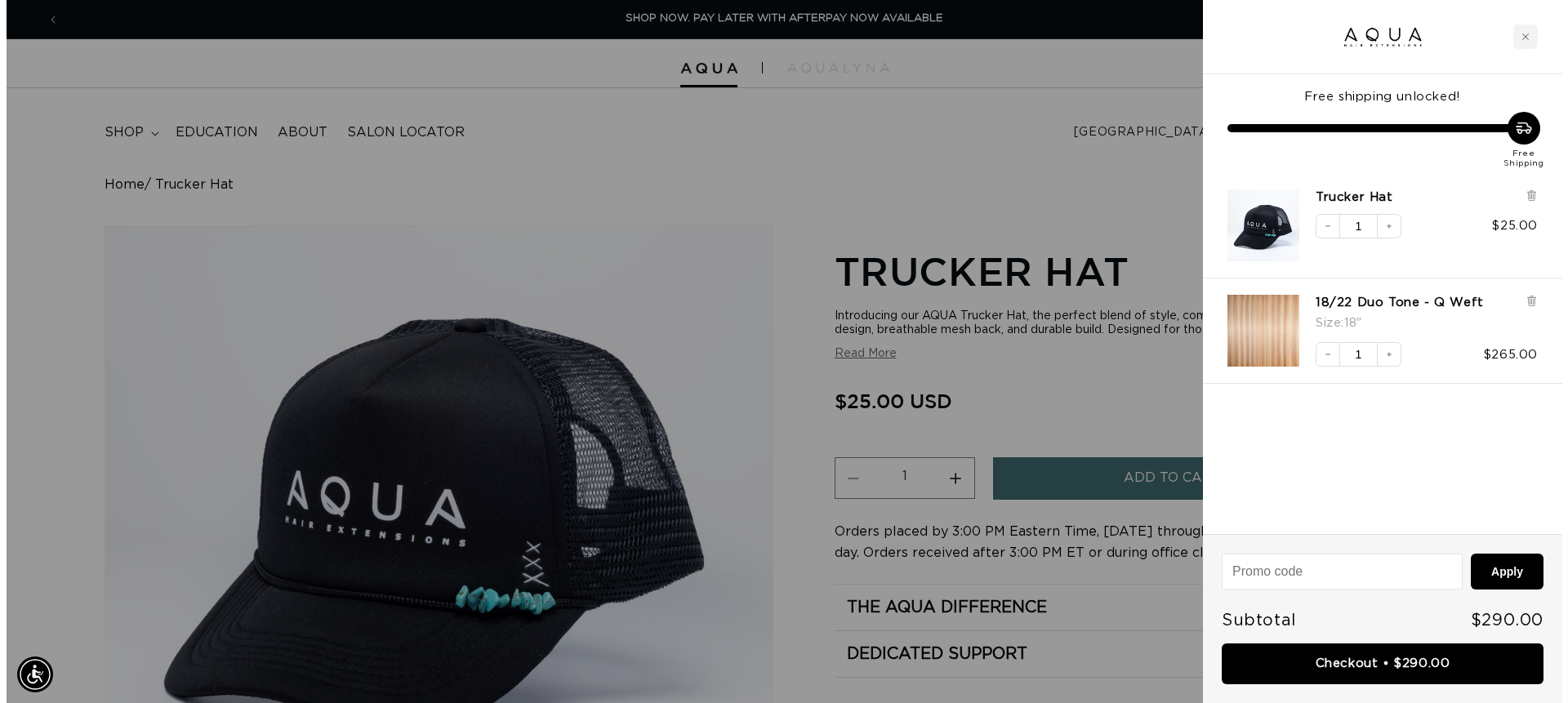
scroll to position [0, 1452]
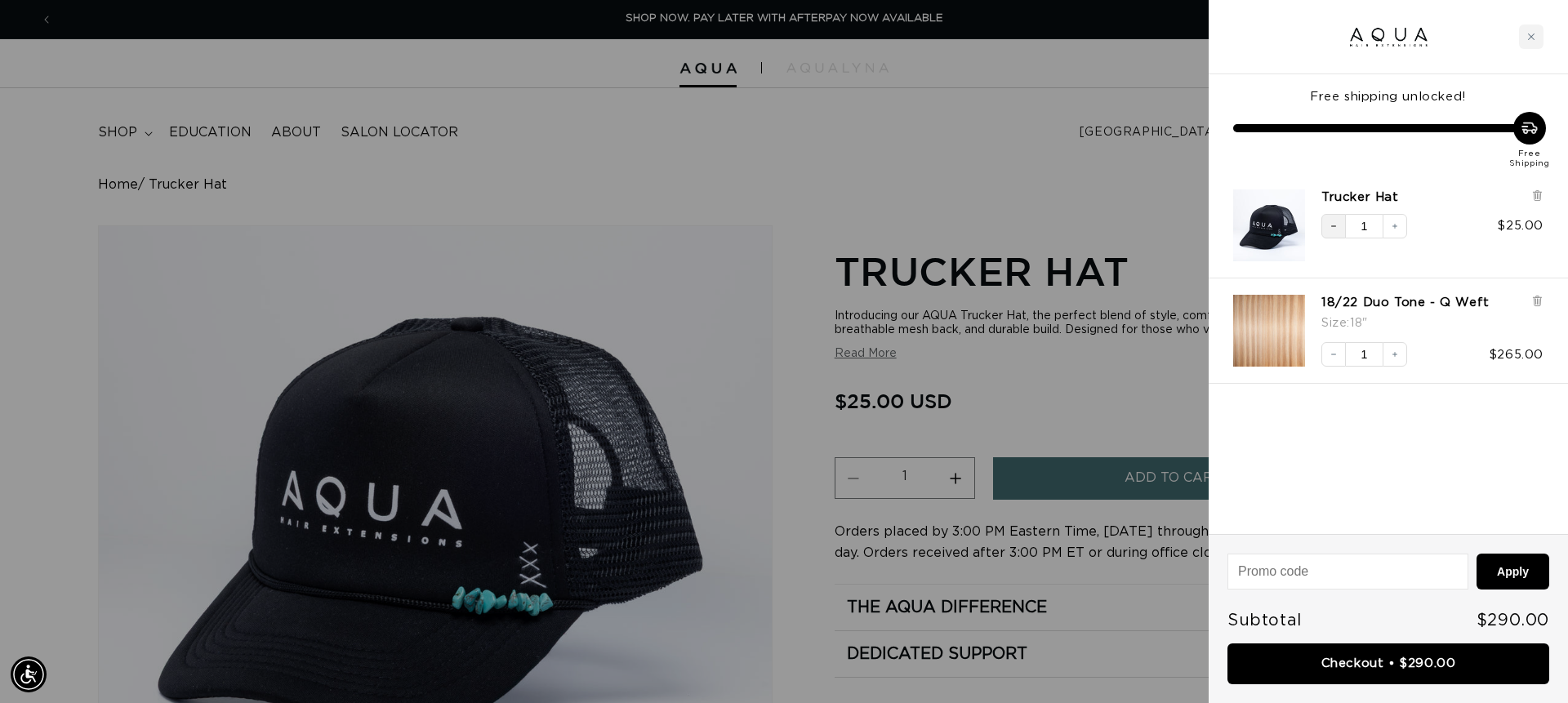
click at [1331, 228] on icon "Decrease quantity" at bounding box center [1333, 226] width 10 height 10
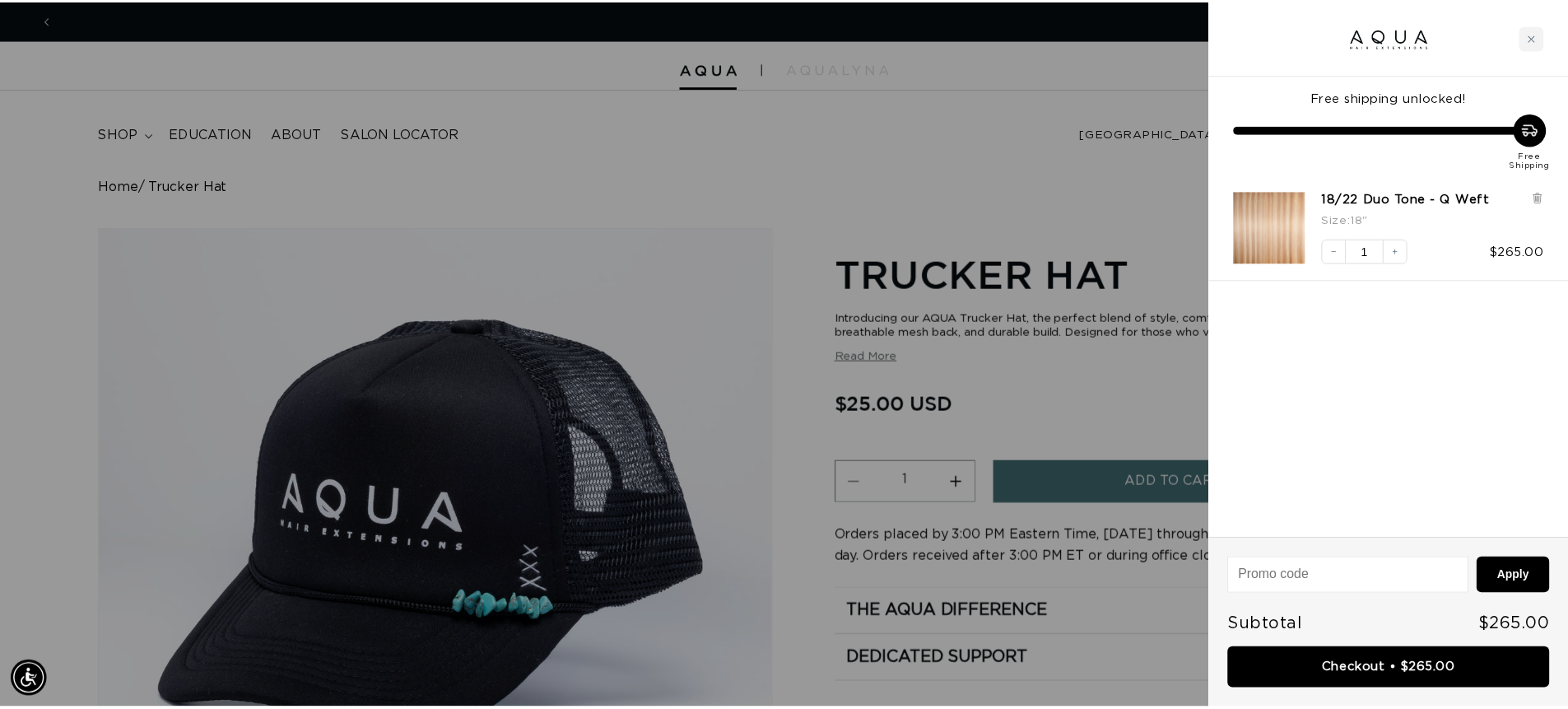
scroll to position [0, 2928]
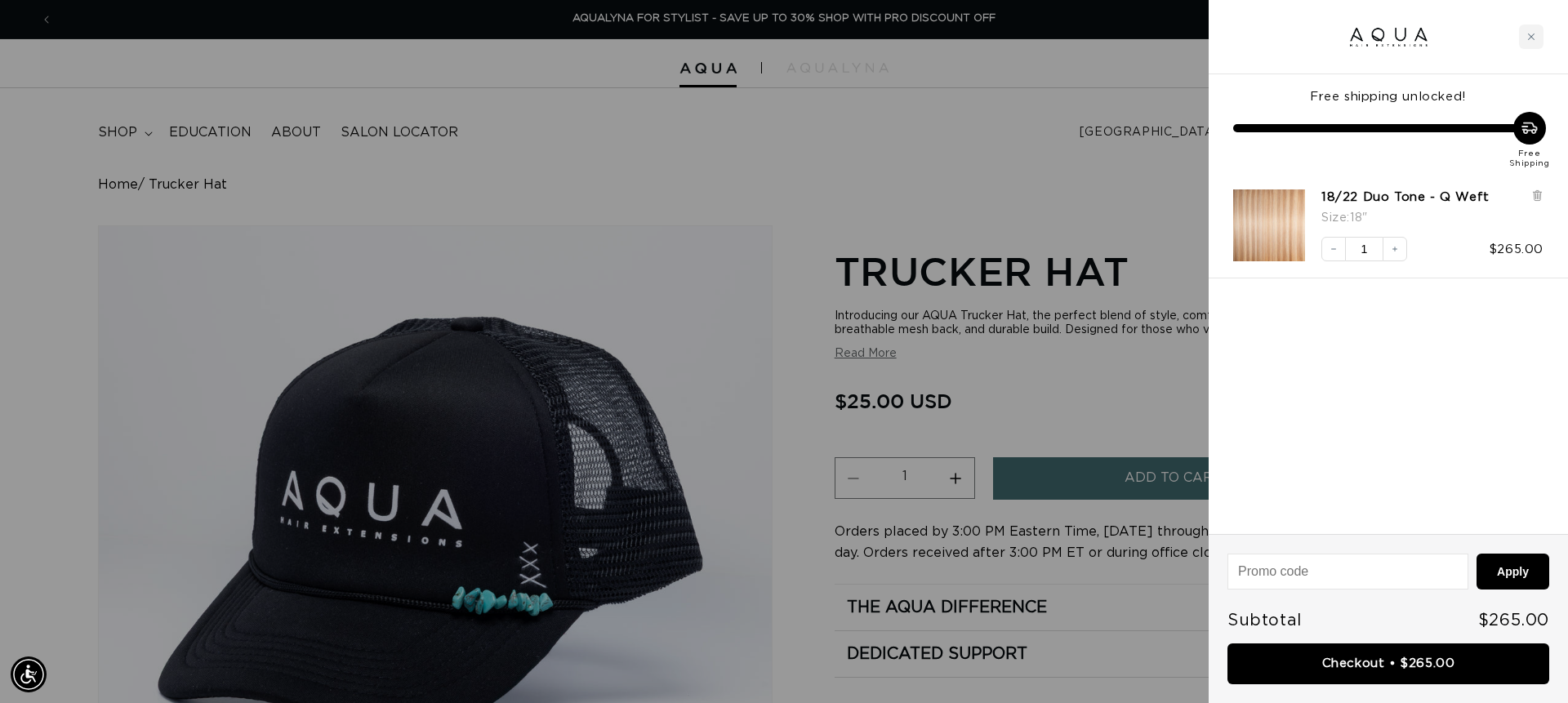
click at [986, 113] on div at bounding box center [784, 351] width 1568 height 703
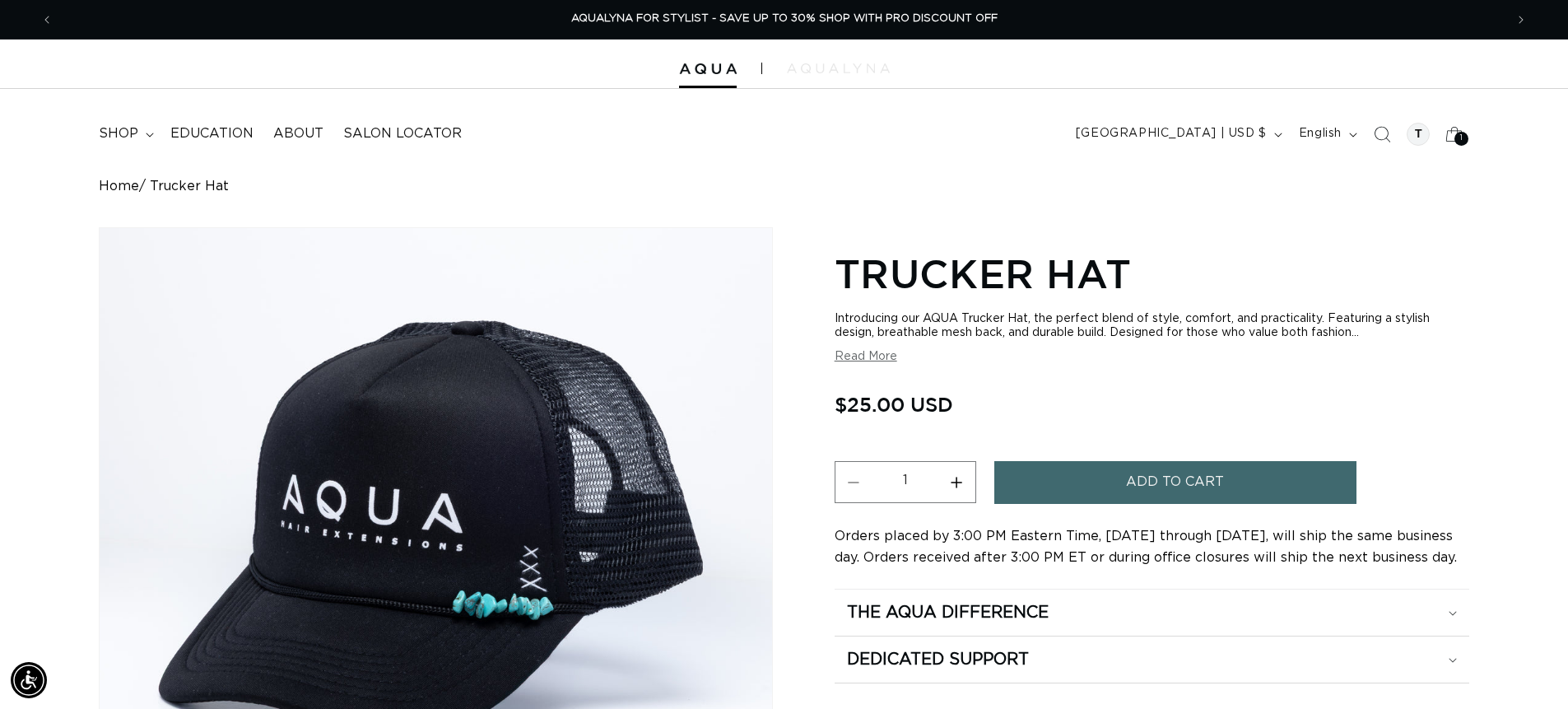
scroll to position [0, 2903]
